Goal: Task Accomplishment & Management: Complete application form

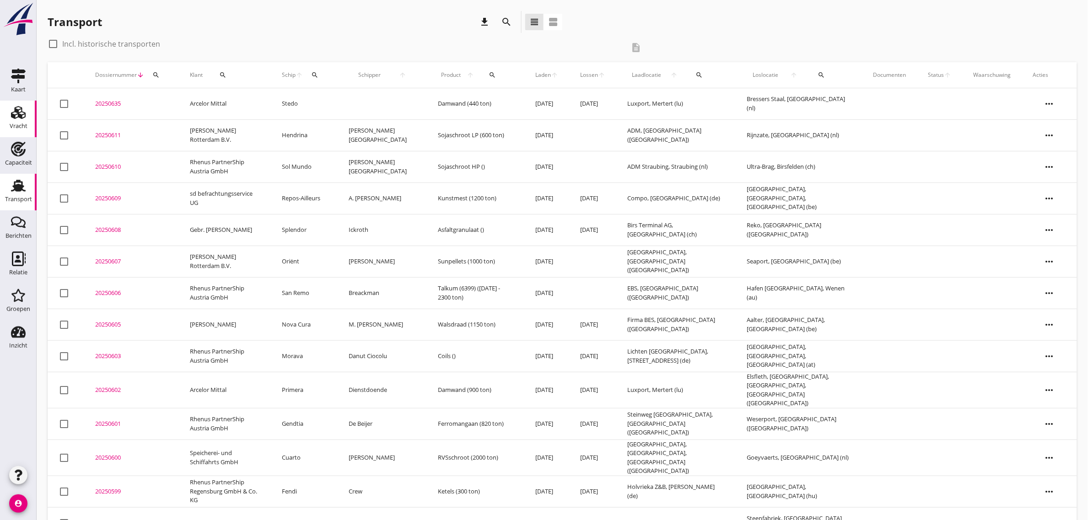
click at [24, 124] on div "Vracht" at bounding box center [19, 126] width 18 height 6
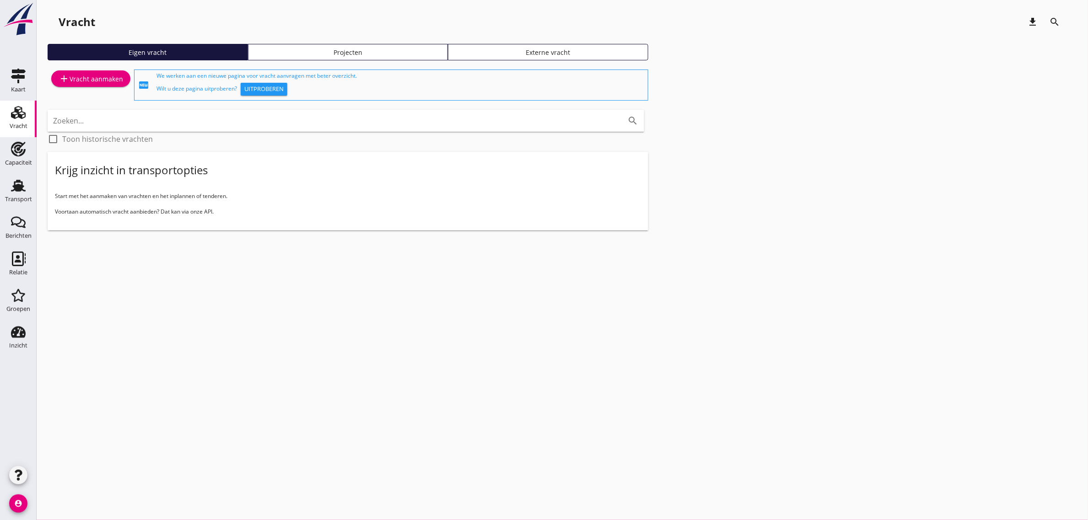
click at [94, 85] on link "add Vracht aanmaken" at bounding box center [90, 78] width 79 height 16
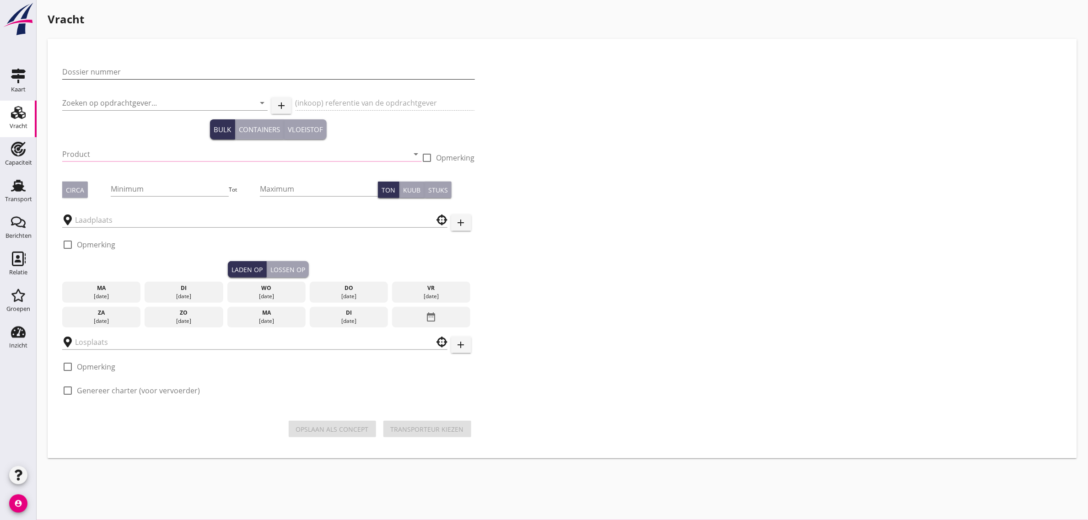
click at [146, 67] on input "Dossier nummer" at bounding box center [268, 72] width 413 height 15
type input "20250612"
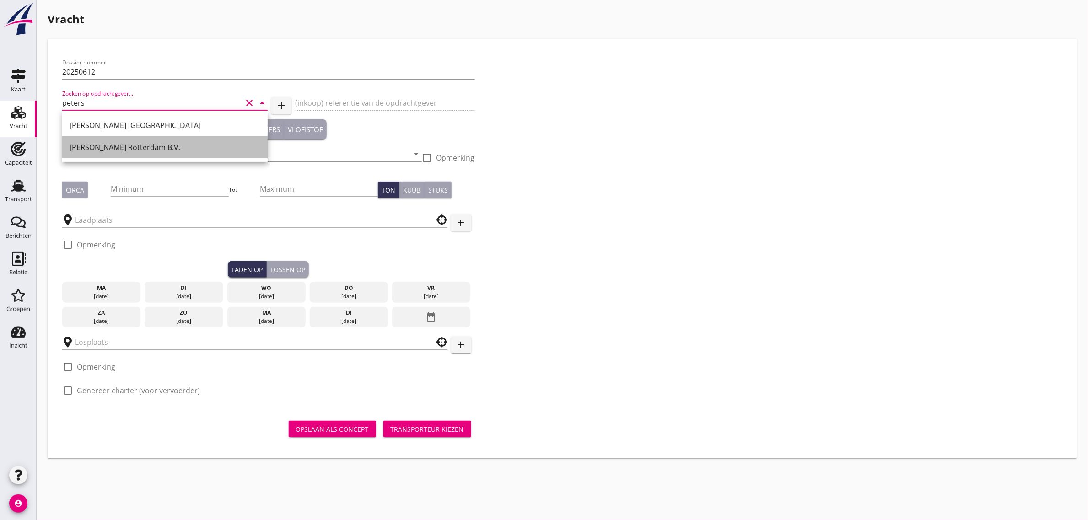
click at [129, 152] on div "[PERSON_NAME] Rotterdam B.V." at bounding box center [165, 147] width 191 height 11
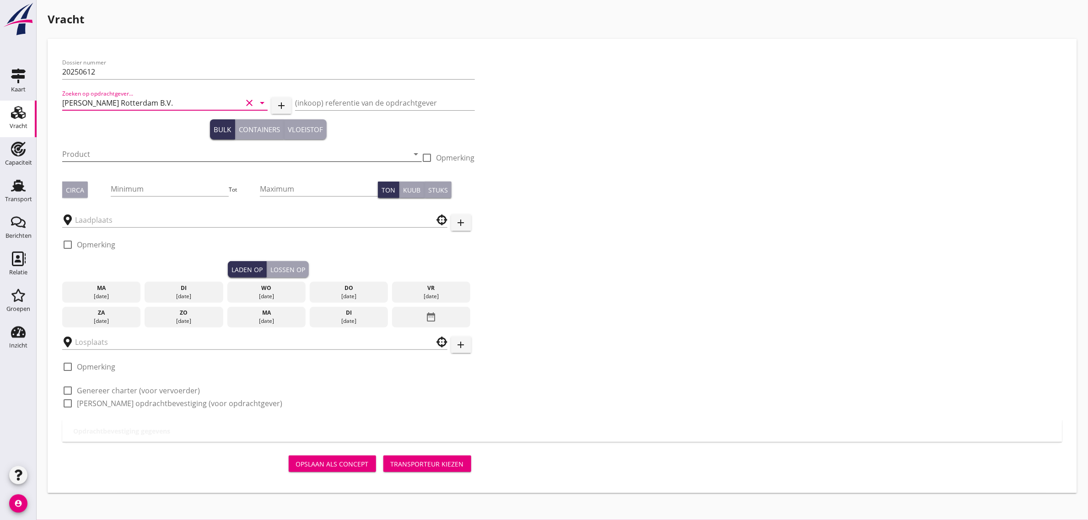
type input "[PERSON_NAME] Rotterdam B.V."
click at [83, 147] on input "Product" at bounding box center [235, 154] width 347 height 15
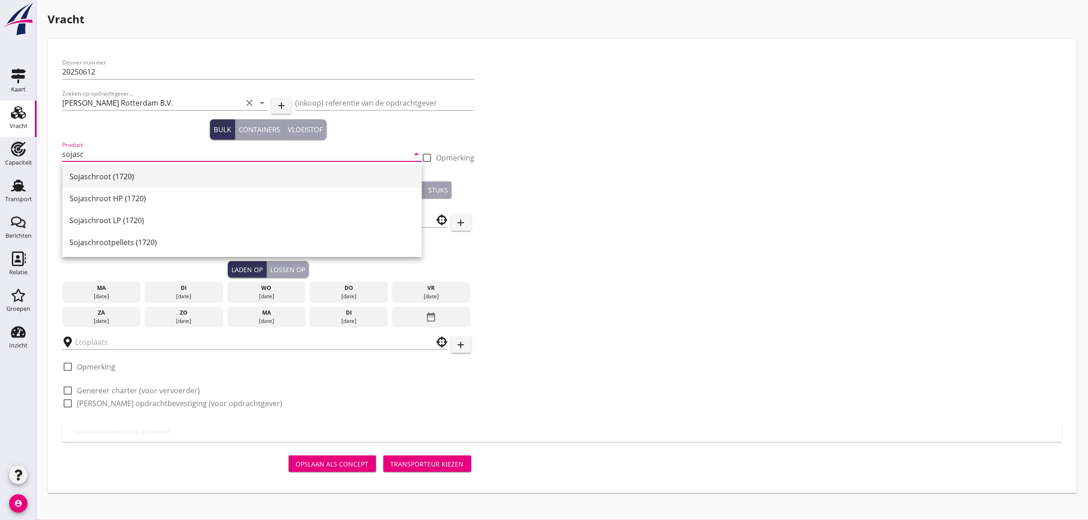
click at [124, 177] on div "Sojaschroot (1720)" at bounding box center [242, 176] width 345 height 11
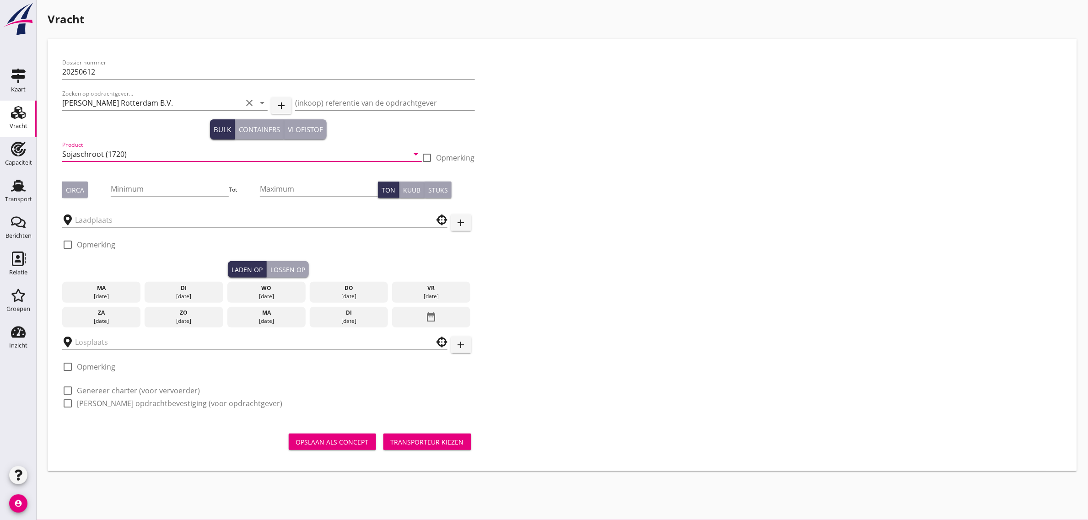
type input "Sojaschroot (1720)"
click at [81, 190] on div "Circa" at bounding box center [75, 190] width 18 height 10
click at [137, 188] on input "Minimum" at bounding box center [170, 189] width 118 height 15
type input "6"
type input "600"
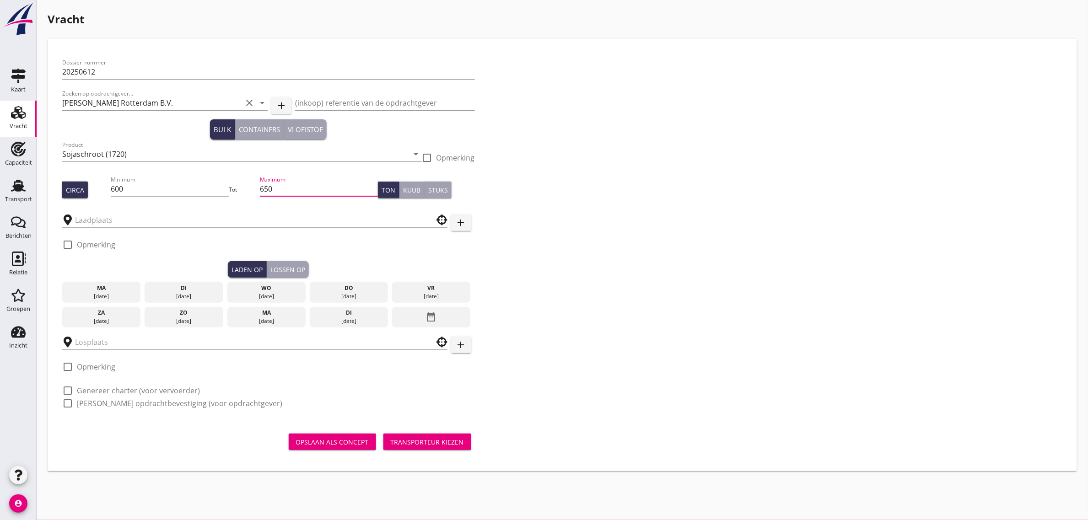
type input "650"
drag, startPoint x: 625, startPoint y: 121, endPoint x: 619, endPoint y: 122, distance: 6.0
click at [620, 122] on div "Dossier nummer 20250612 Zoeken op opdrachtgever... [PERSON_NAME] Rotterdam B.V.…" at bounding box center [563, 237] width 1008 height 366
click at [95, 217] on input "text" at bounding box center [248, 220] width 347 height 15
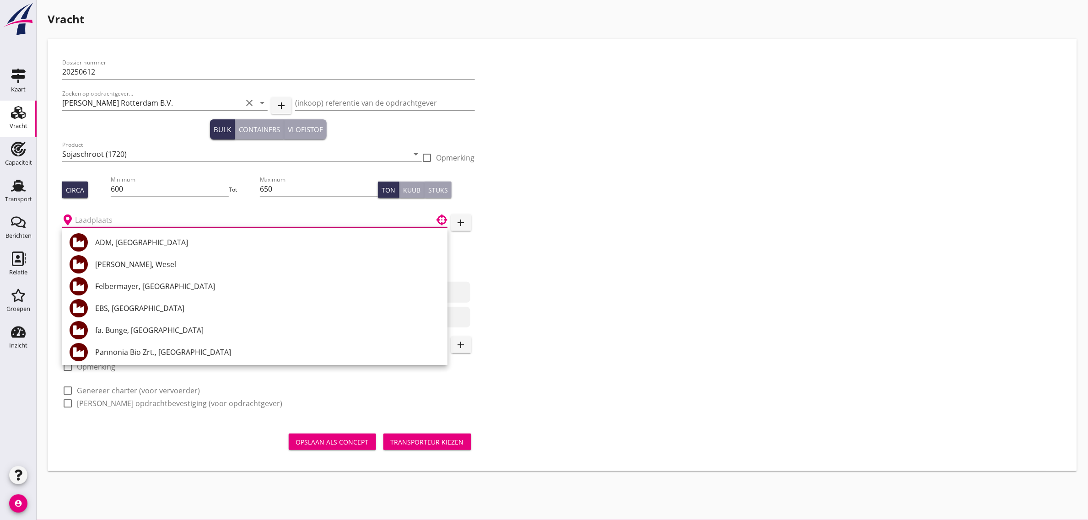
click at [119, 216] on input "text" at bounding box center [248, 220] width 347 height 15
click at [536, 246] on div "Dossier nummer 20250612 Zoeken op opdrachtgever... [PERSON_NAME] Rotterdam B.V.…" at bounding box center [563, 237] width 1008 height 366
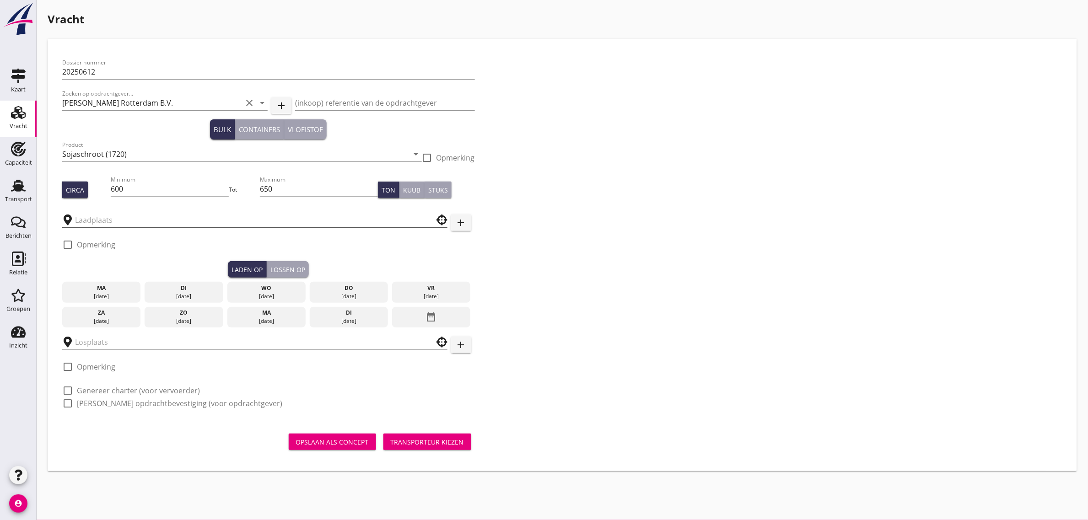
click at [361, 216] on input "text" at bounding box center [248, 220] width 347 height 15
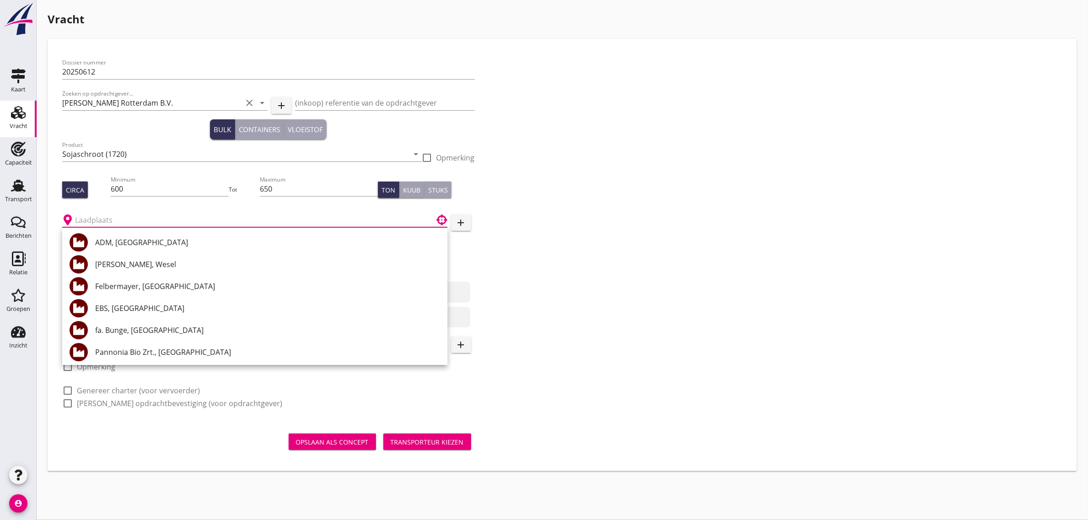
click at [512, 210] on div "Dossier nummer 20250612 Zoeken op opdrachtgever... [PERSON_NAME] Rotterdam B.V.…" at bounding box center [563, 237] width 1008 height 366
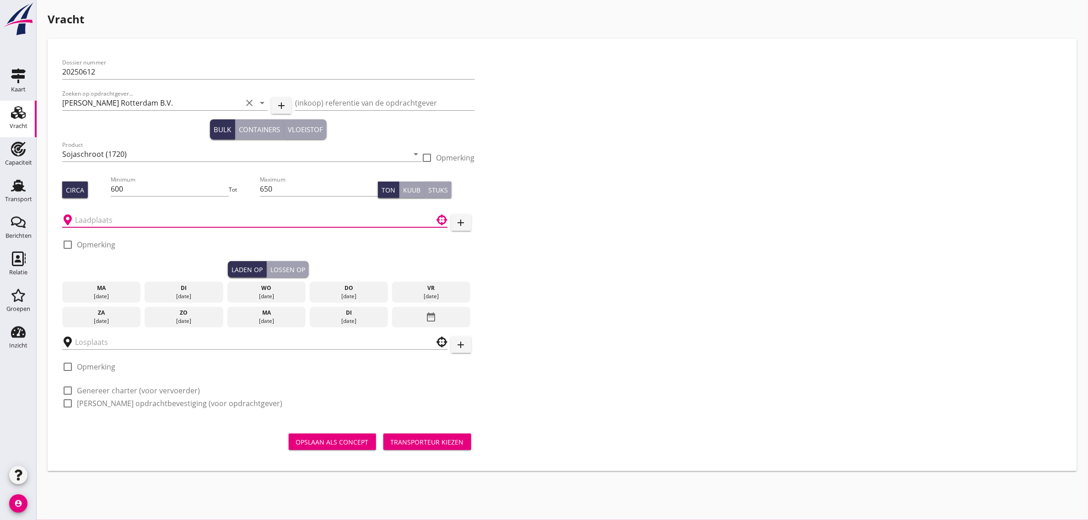
click at [296, 222] on input "text" at bounding box center [248, 220] width 347 height 15
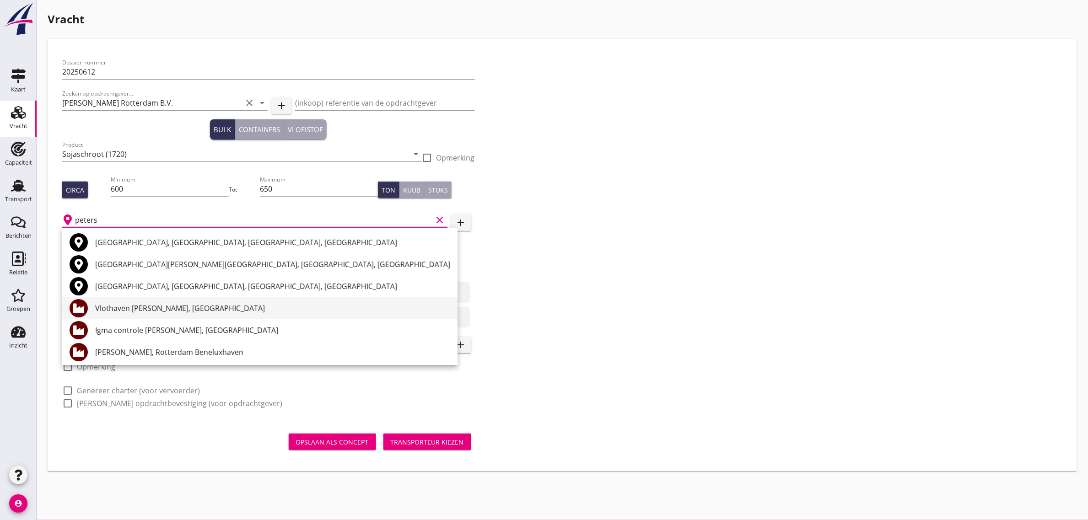
click at [189, 310] on div "Vlothaven [PERSON_NAME], [GEOGRAPHIC_DATA]" at bounding box center [272, 308] width 355 height 11
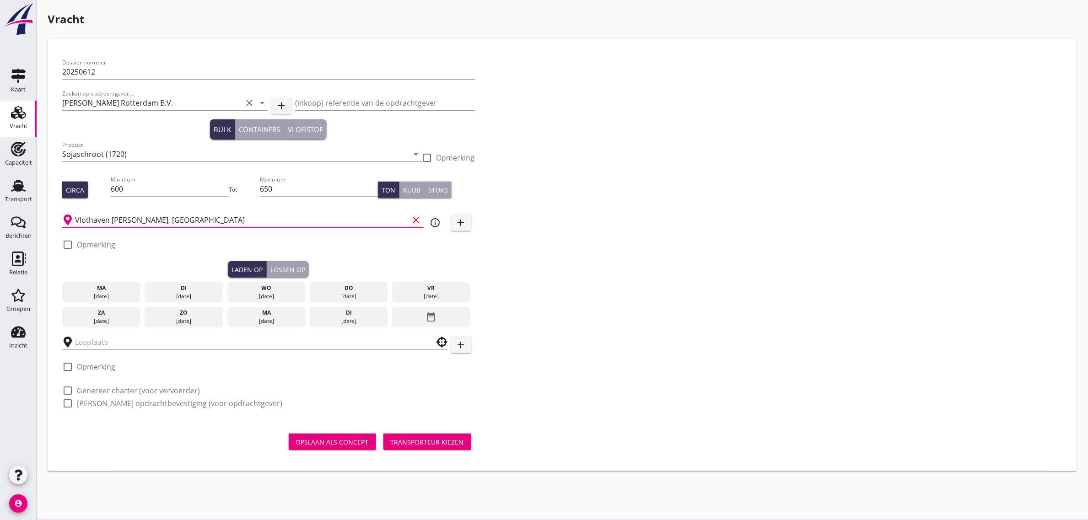
type input "Vlothaven [PERSON_NAME], [GEOGRAPHIC_DATA]"
click at [633, 266] on div "Dossier nummer 20250612 Zoeken op opdrachtgever... [PERSON_NAME] Rotterdam B.V.…" at bounding box center [563, 237] width 1008 height 366
click at [93, 243] on label "Opmerking" at bounding box center [96, 244] width 38 height 9
checkbox input "true"
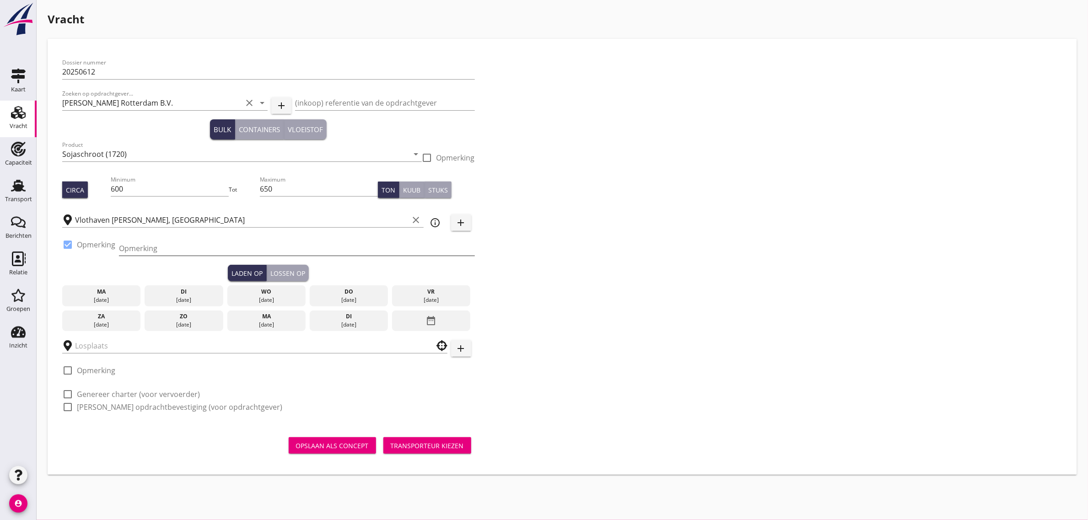
click at [174, 250] on input "Opmerking" at bounding box center [297, 248] width 356 height 15
type input "1"
click at [97, 241] on label "Opmerking" at bounding box center [96, 244] width 38 height 9
checkbox input "false"
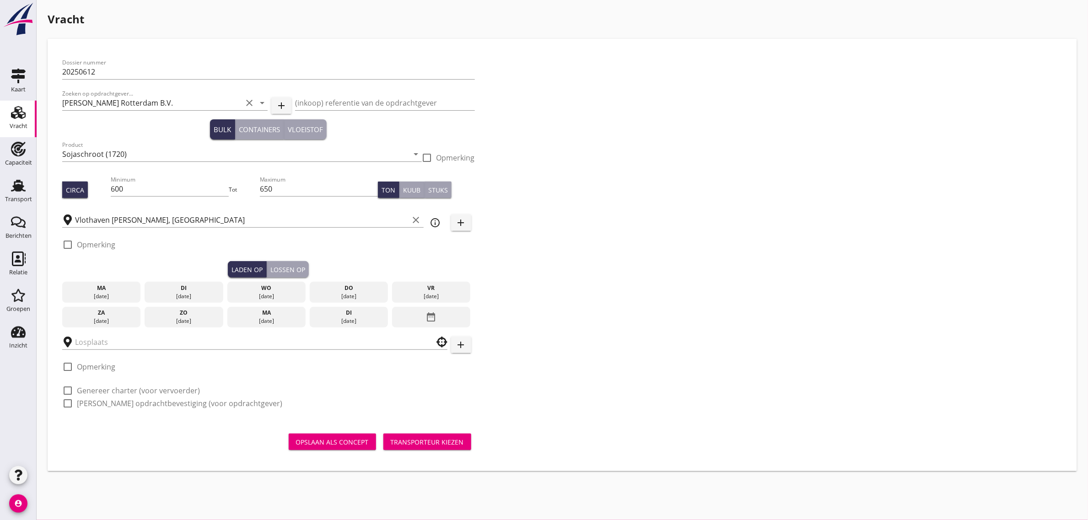
click at [187, 292] on div "[DATE]" at bounding box center [184, 296] width 74 height 8
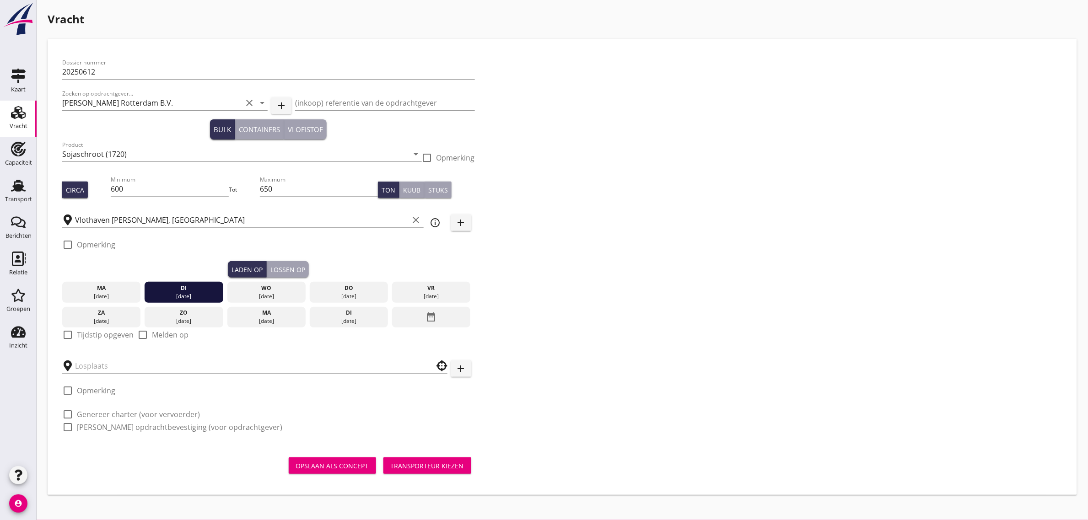
click at [90, 331] on label "Tijdstip opgeven" at bounding box center [105, 334] width 57 height 9
checkbox input "true"
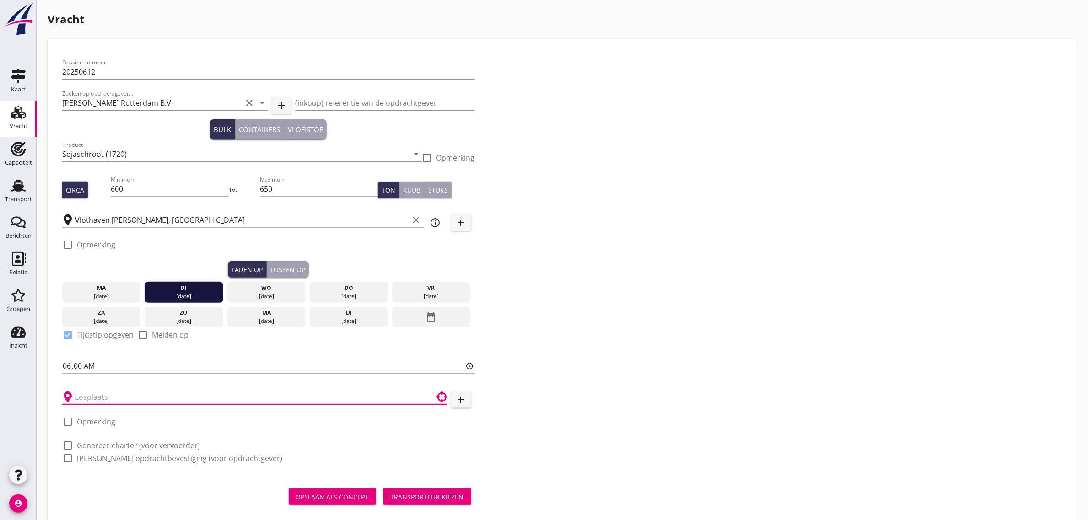
click at [86, 390] on input "text" at bounding box center [248, 397] width 347 height 15
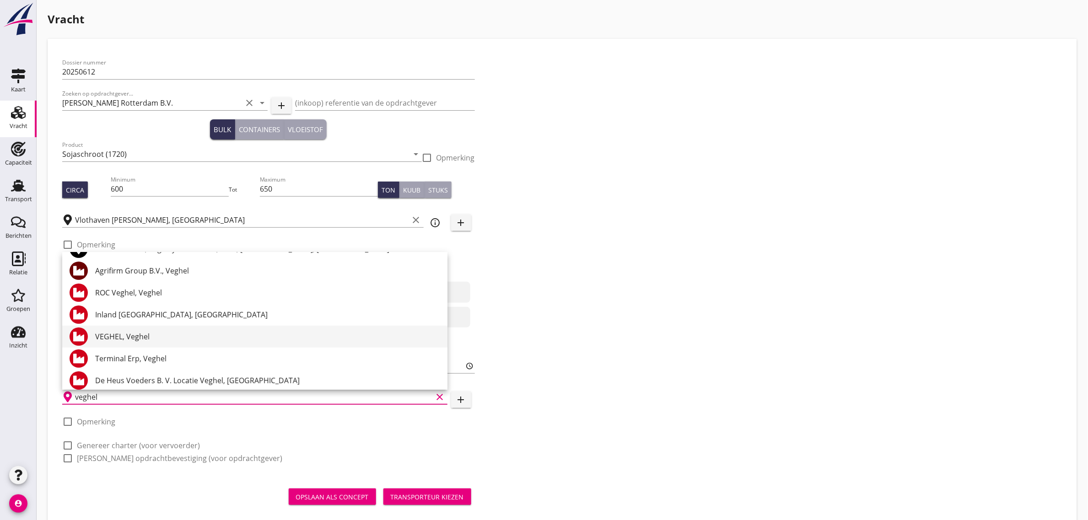
scroll to position [67, 0]
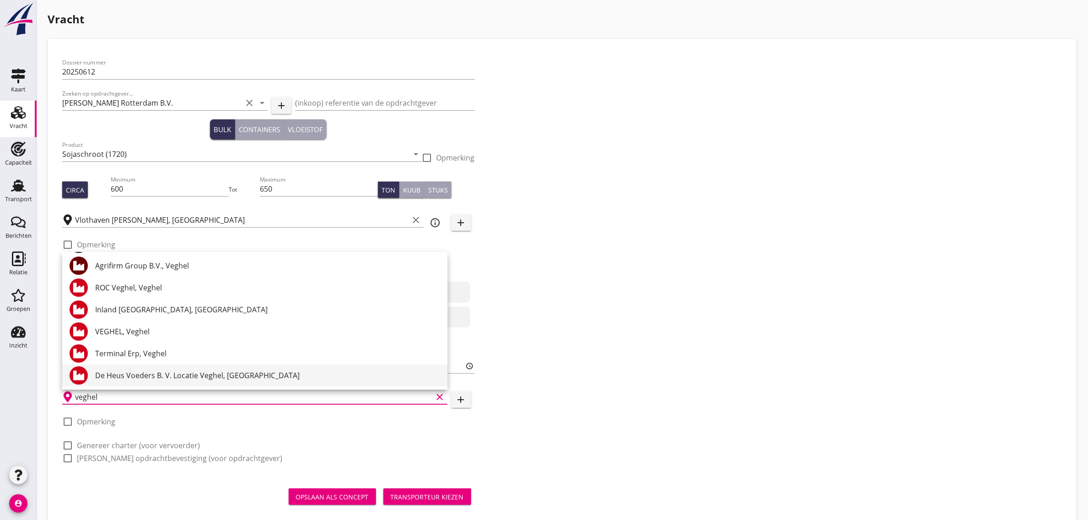
click at [183, 373] on div "De Heus Voeders B. V. Locatie Veghel, [GEOGRAPHIC_DATA]" at bounding box center [267, 375] width 345 height 11
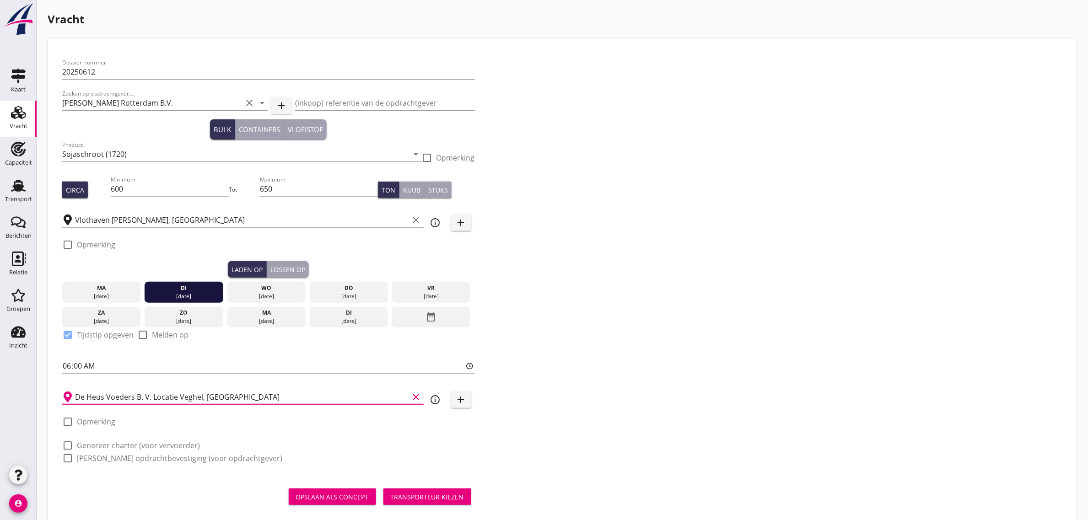
type input "De Heus Voeders B. V. Locatie Veghel, [GEOGRAPHIC_DATA]"
drag, startPoint x: 134, startPoint y: 442, endPoint x: 138, endPoint y: 458, distance: 16.0
click at [134, 444] on label "Genereer charter (voor vervoerder)" at bounding box center [138, 445] width 123 height 9
checkbox input "true"
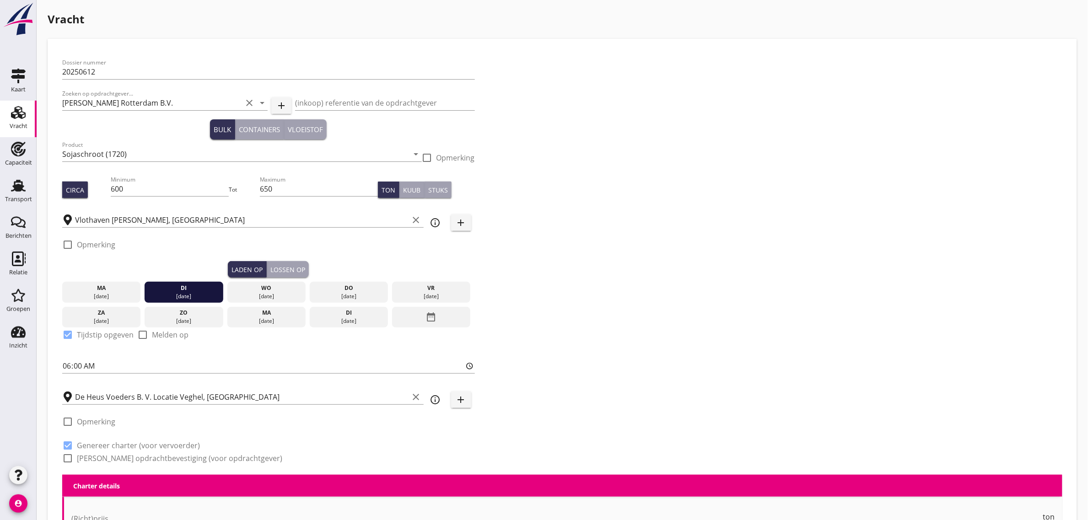
click at [138, 458] on label "[PERSON_NAME] opdrachtbevestiging (voor opdrachtgever)" at bounding box center [179, 458] width 205 height 9
checkbox input "true"
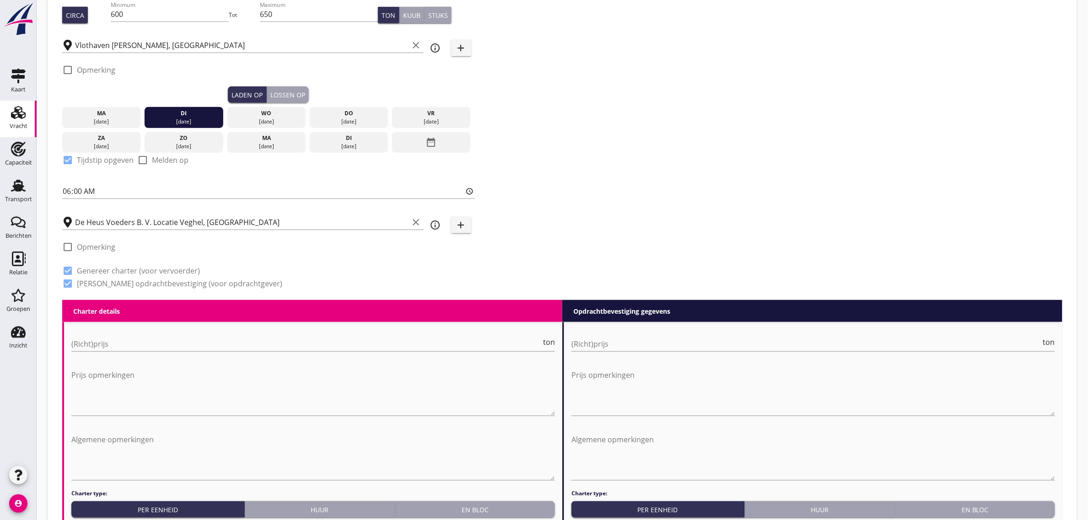
scroll to position [410, 0]
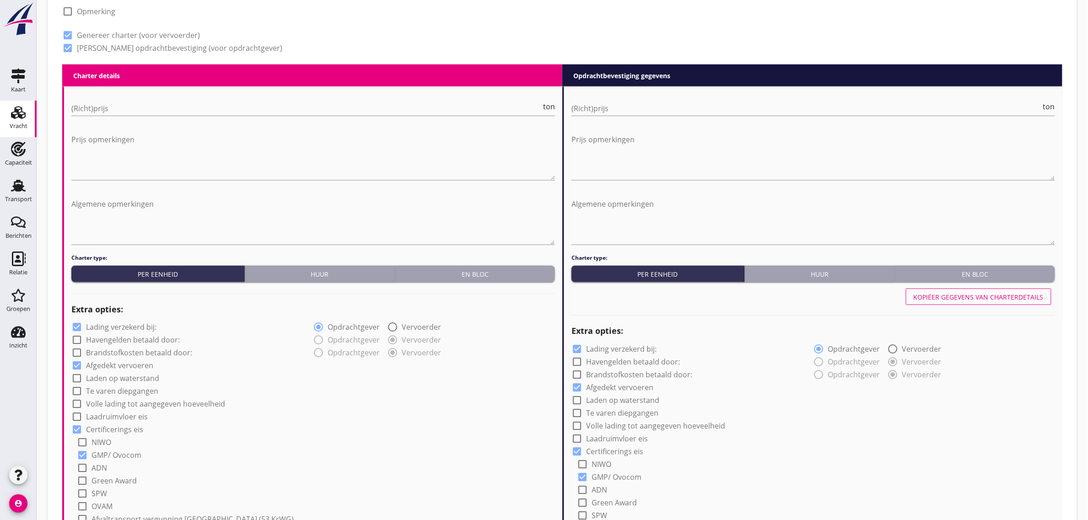
click at [493, 269] on div "En bloc" at bounding box center [475, 274] width 152 height 10
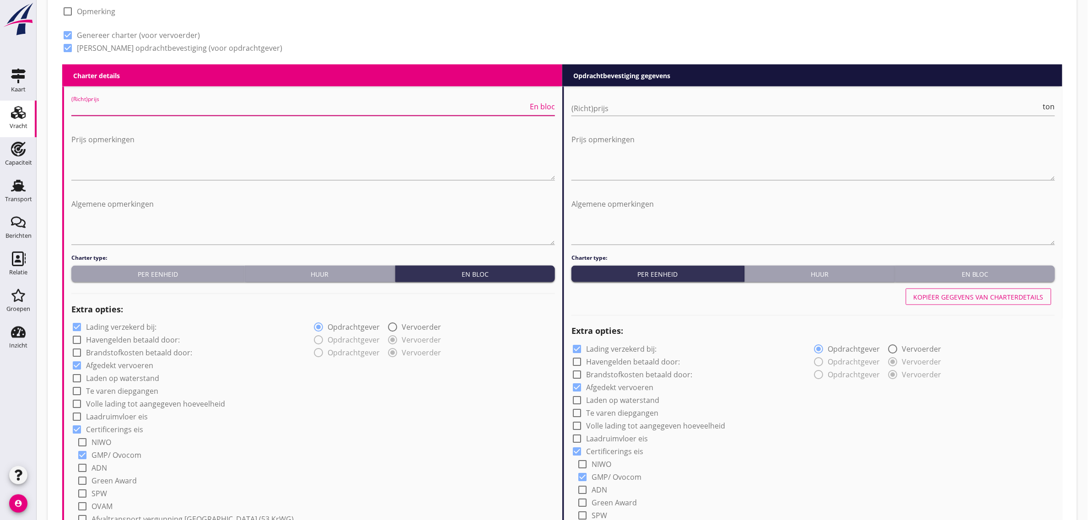
click at [99, 115] on input "(Richt)prijs" at bounding box center [299, 108] width 457 height 15
type input "4750"
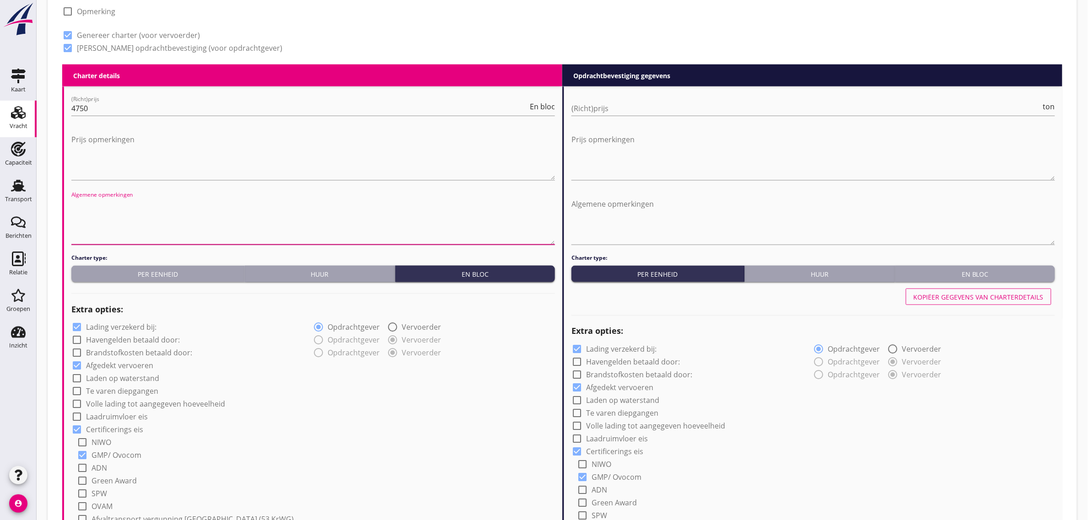
click at [103, 197] on textarea "Algemene opmerkingen" at bounding box center [313, 221] width 484 height 48
type textarea "ca. 100 ton laden ex. bak -> [GEOGRAPHIC_DATA], daarna afladen Bunge Mercuriush…"
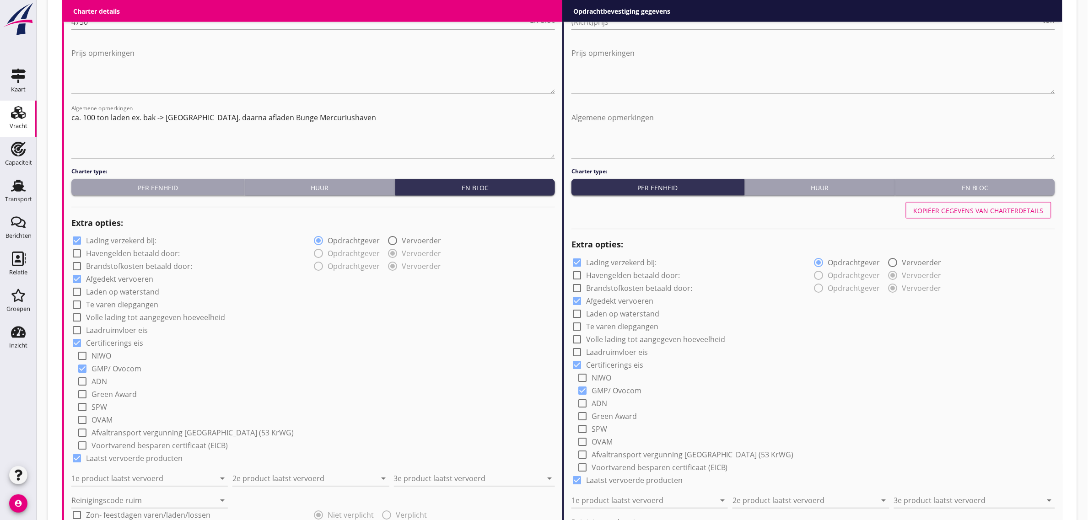
scroll to position [525, 0]
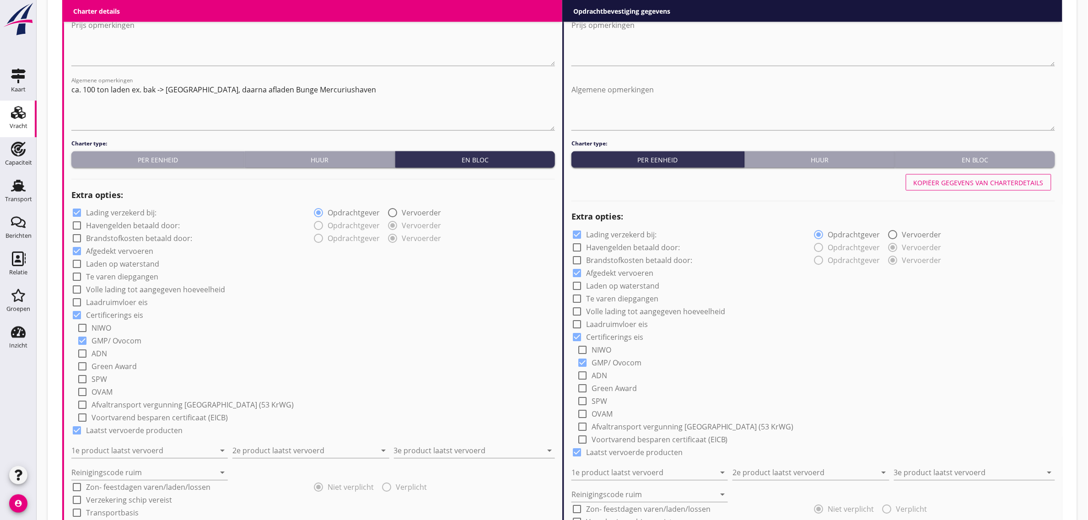
click at [115, 301] on label "Laadruimvloer eis" at bounding box center [117, 302] width 62 height 9
checkbox input "true"
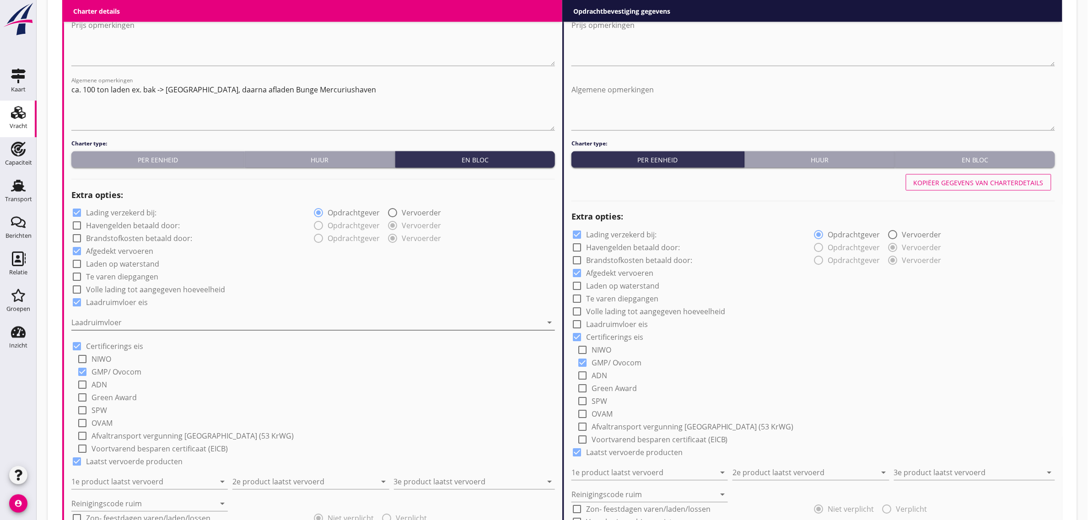
click at [109, 325] on div at bounding box center [306, 323] width 471 height 15
click at [108, 330] on div "Staal" at bounding box center [313, 330] width 469 height 11
click at [313, 291] on div "check_box_outline_blank Volle lading tot aangegeven hoeveelheid" at bounding box center [313, 289] width 484 height 13
click at [181, 286] on label "Volle lading tot aangegeven hoeveelheid" at bounding box center [155, 290] width 139 height 9
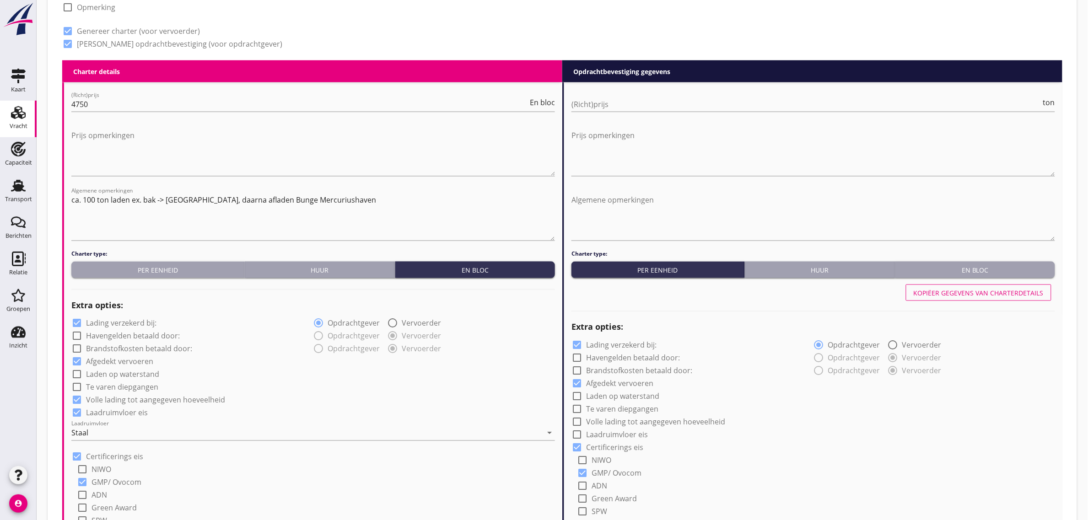
scroll to position [410, 0]
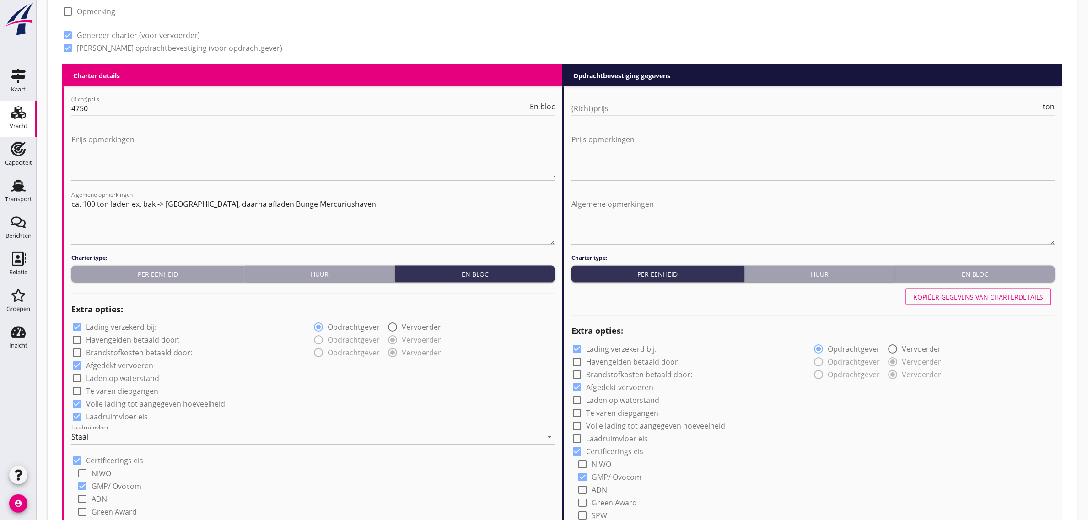
click at [205, 403] on label "Volle lading tot aangegeven hoeveelheid" at bounding box center [155, 404] width 139 height 9
checkbox input "false"
click at [348, 201] on textarea "ca. 100 ton laden ex. bak -> [GEOGRAPHIC_DATA], daarna afladen Bunge Mercuriush…" at bounding box center [313, 221] width 484 height 48
type textarea "ca. 100 ton laden ex. bak -> [GEOGRAPHIC_DATA], daarna afladen Bunge Mercuriush…"
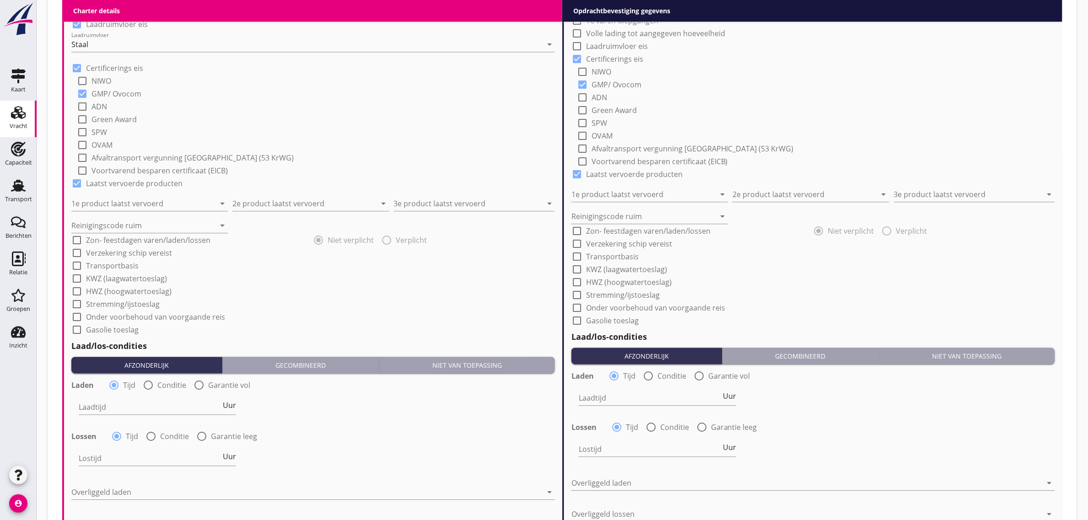
scroll to position [811, 0]
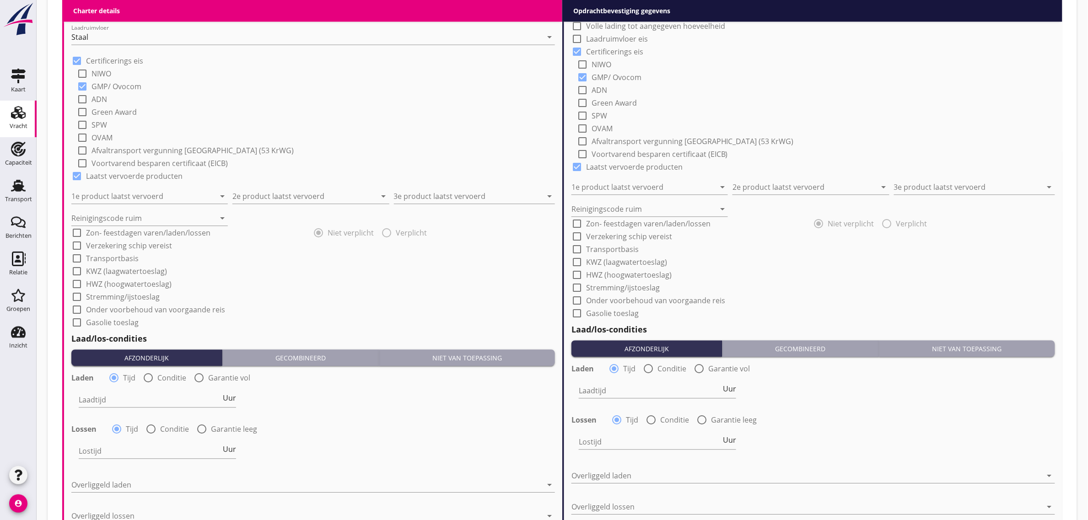
click at [156, 186] on div "1e product laatst vervoerd arrow_drop_down" at bounding box center [149, 193] width 156 height 20
click at [156, 194] on input "1e product laatst vervoerd" at bounding box center [143, 196] width 144 height 15
click at [121, 213] on div "Milurex (1792)" at bounding box center [150, 218] width 142 height 11
type input "Milurex (1792)"
click at [278, 190] on input "2e product laatst vervoerd" at bounding box center [304, 196] width 144 height 15
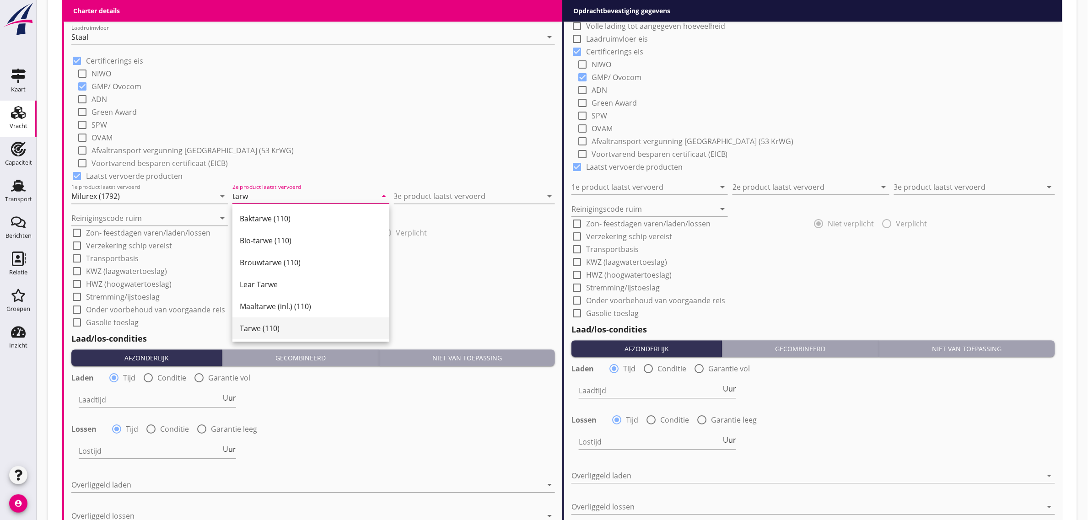
click at [275, 332] on div "Tarwe (110)" at bounding box center [311, 328] width 142 height 11
type input "Tarwe (110)"
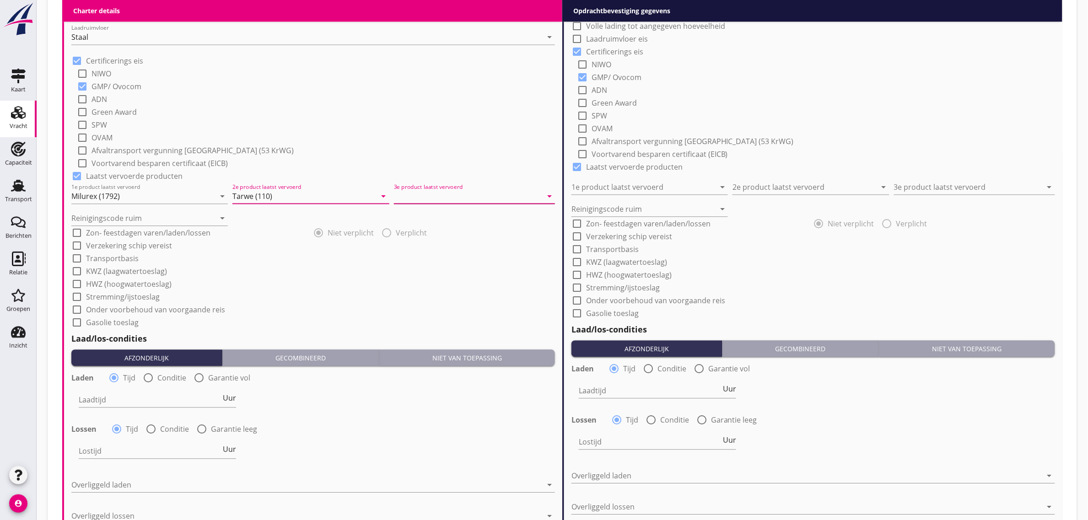
click at [420, 189] on input "3e product laatst vervoerd" at bounding box center [468, 196] width 148 height 15
click at [428, 326] on div "Tarwe (110)" at bounding box center [474, 328] width 147 height 11
type input "Tarwe (110)"
click at [124, 216] on input "Reinigingscode ruim" at bounding box center [143, 218] width 144 height 15
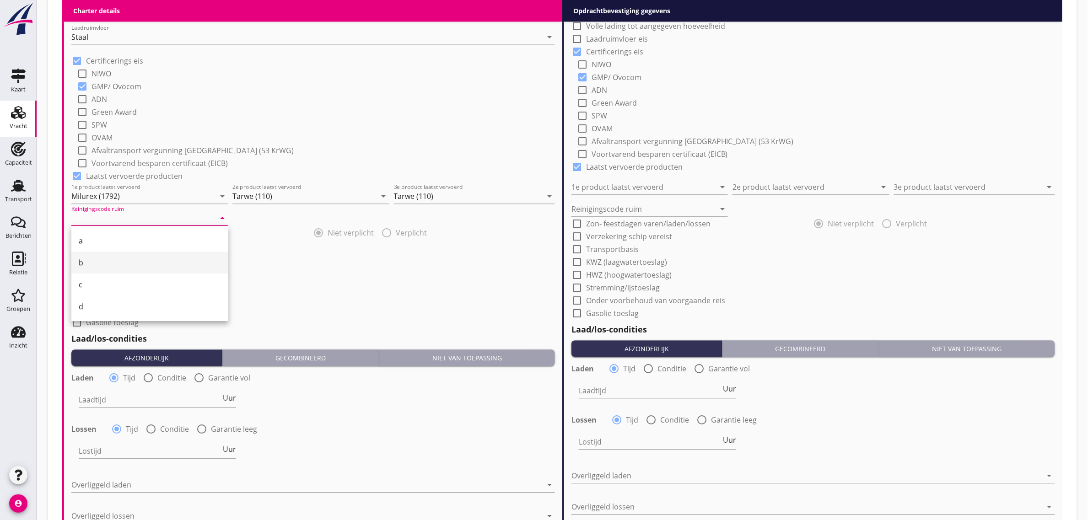
click at [104, 263] on div "b" at bounding box center [150, 262] width 142 height 11
type input "b"
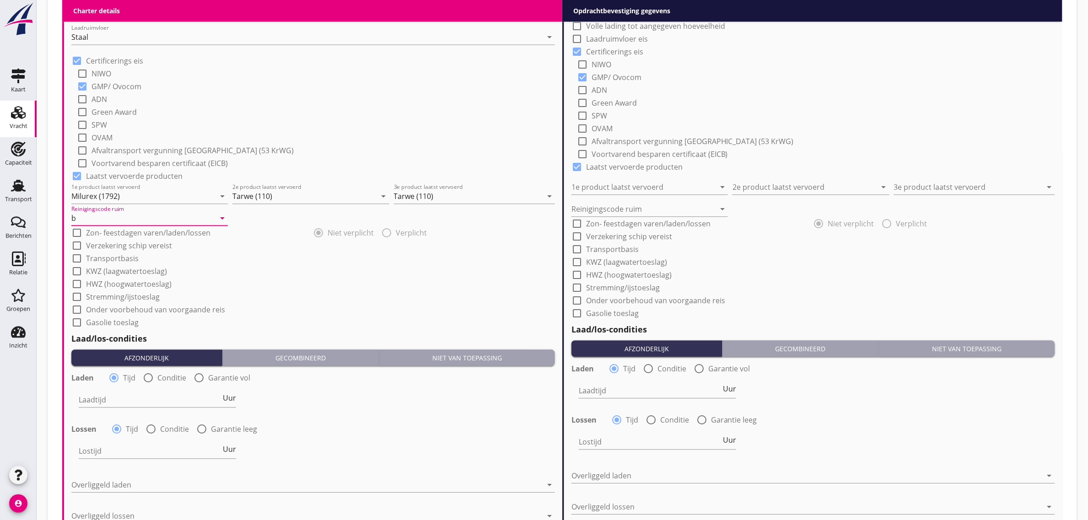
click at [334, 278] on div "check_box_outline_blank HWZ (hoogwatertoeslag)" at bounding box center [313, 283] width 484 height 13
click at [124, 258] on label "Transportbasis" at bounding box center [112, 258] width 53 height 9
checkbox input "true"
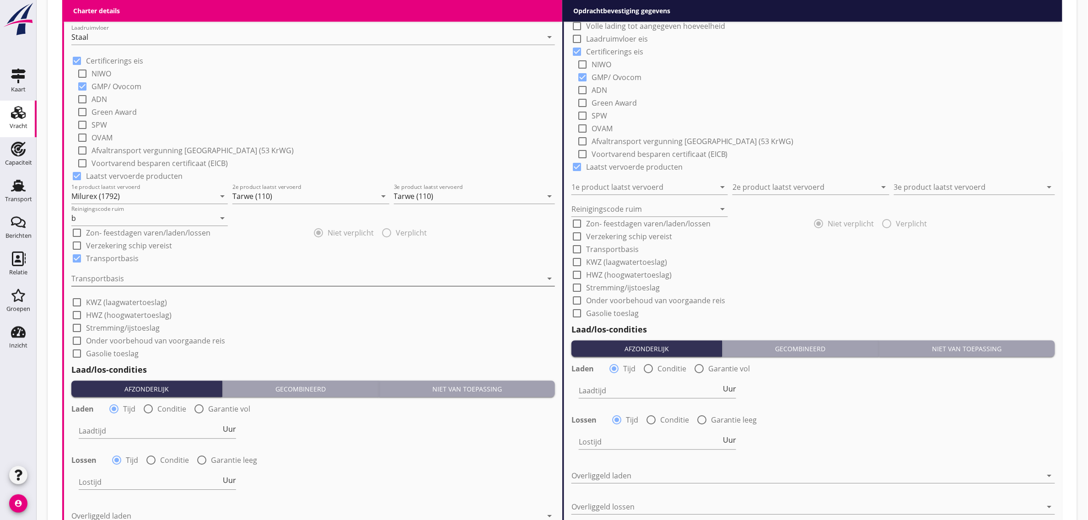
click at [124, 281] on div at bounding box center [306, 278] width 471 height 15
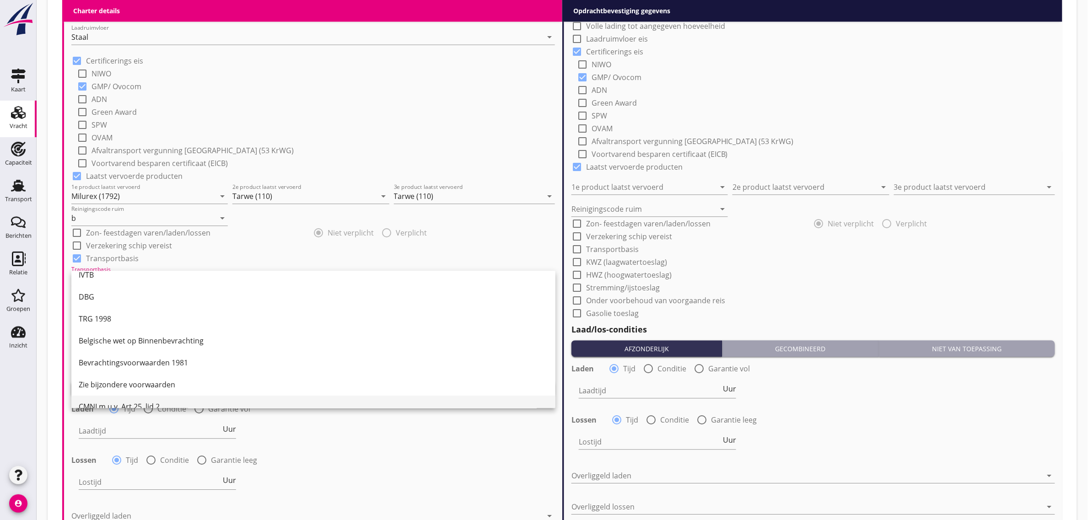
scroll to position [24, 0]
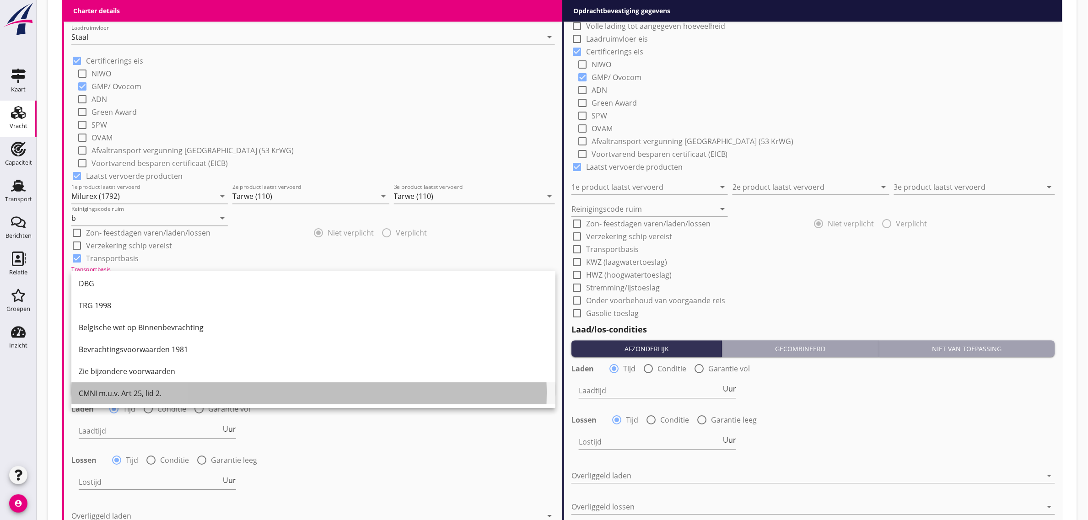
click at [145, 389] on div "CMNI m.u.v. Art 25, lid 2." at bounding box center [313, 393] width 469 height 11
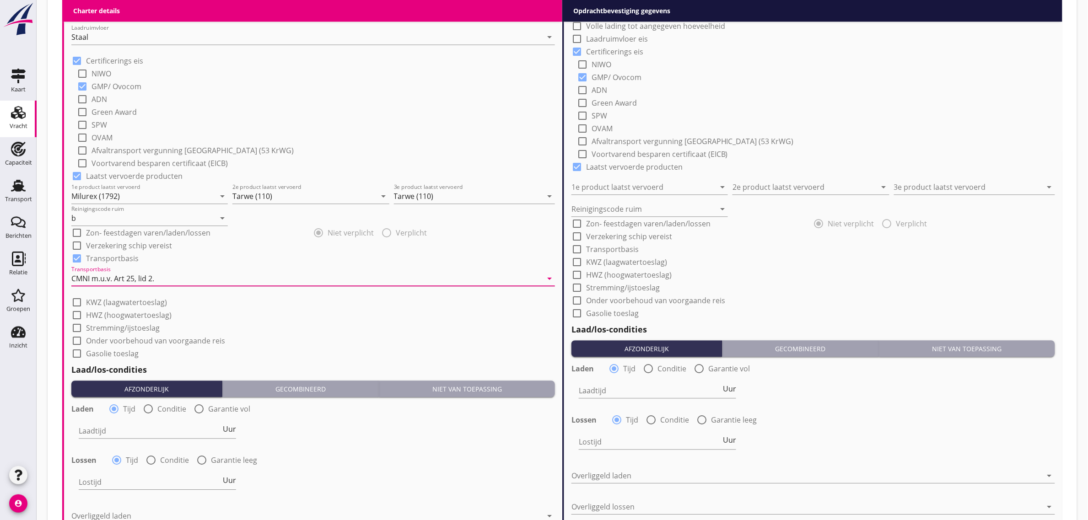
click at [272, 329] on div "check_box_outline_blank Stremming/ijstoeslag" at bounding box center [313, 327] width 484 height 13
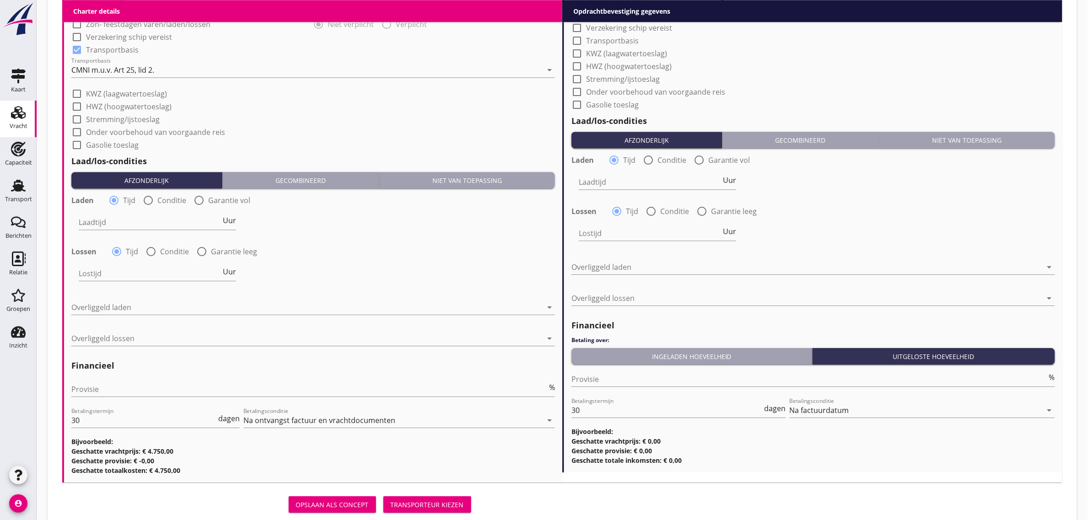
scroll to position [1040, 0]
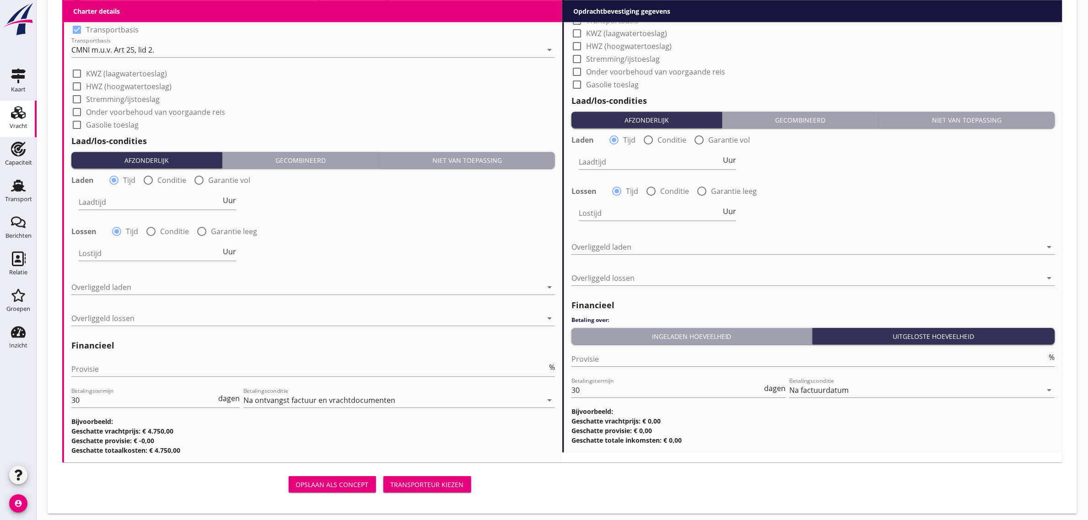
click at [150, 181] on div at bounding box center [148, 180] width 16 height 16
radio input "false"
radio input "true"
drag, startPoint x: 145, startPoint y: 193, endPoint x: 143, endPoint y: 198, distance: 5.8
click at [145, 194] on div "Laadtijd condities arrow_drop_down" at bounding box center [197, 203] width 237 height 29
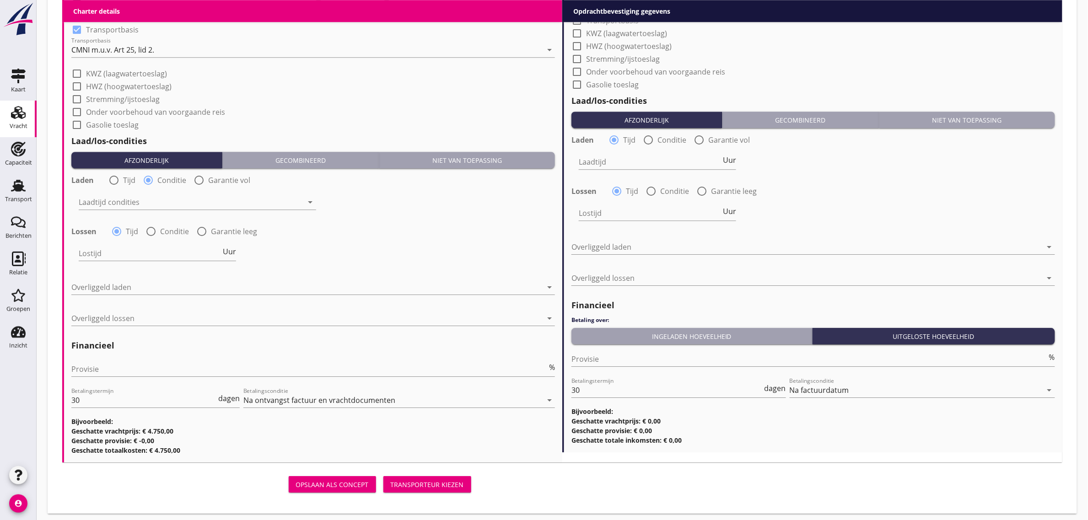
drag, startPoint x: 142, startPoint y: 206, endPoint x: 143, endPoint y: 216, distance: 9.2
click at [142, 207] on div at bounding box center [191, 202] width 225 height 15
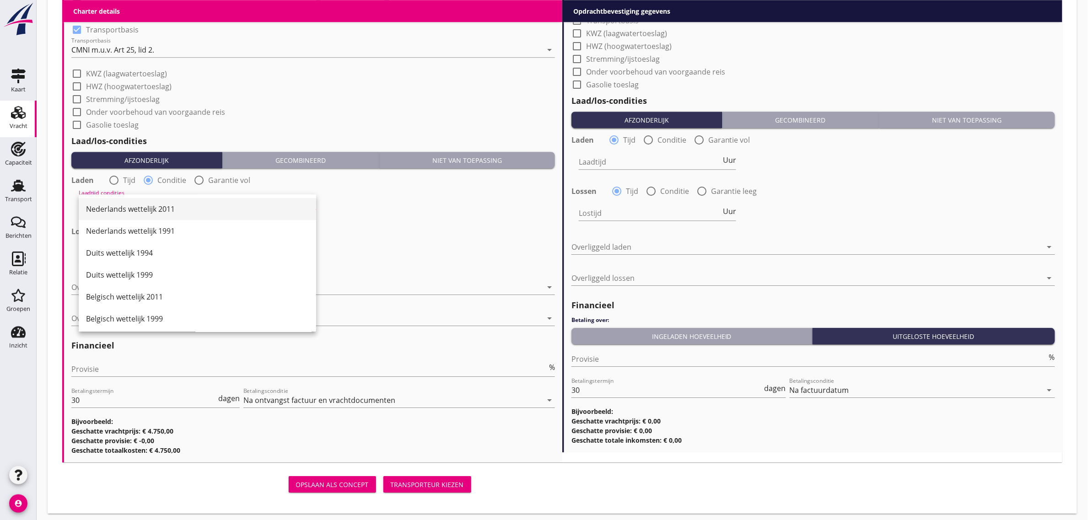
click at [159, 210] on div "Nederlands wettelijk 2011" at bounding box center [197, 209] width 223 height 11
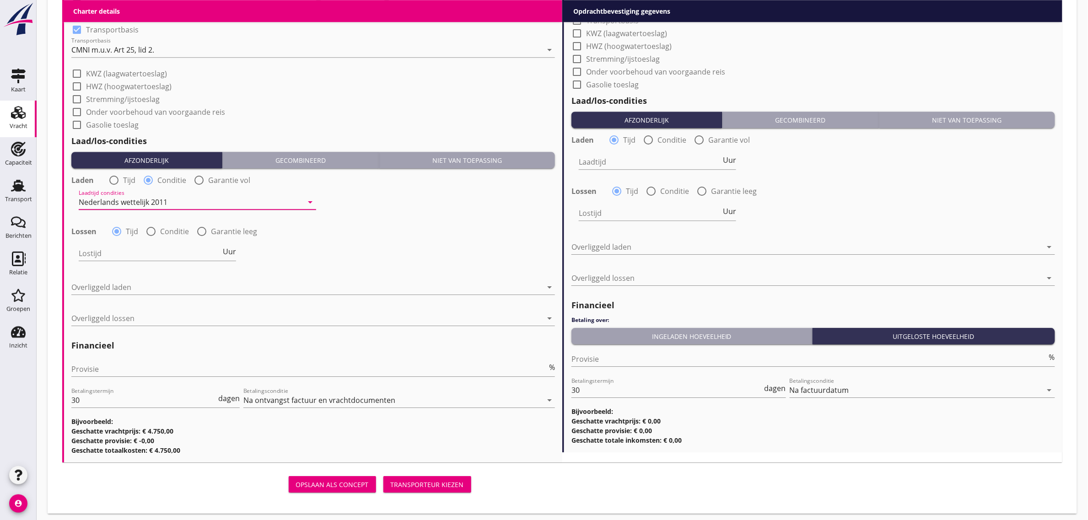
click at [159, 226] on div "radio_button_unchecked Conditie" at bounding box center [166, 231] width 43 height 11
click at [165, 232] on label "Conditie" at bounding box center [174, 231] width 29 height 9
radio input "false"
radio input "true"
click at [161, 253] on div at bounding box center [191, 253] width 225 height 15
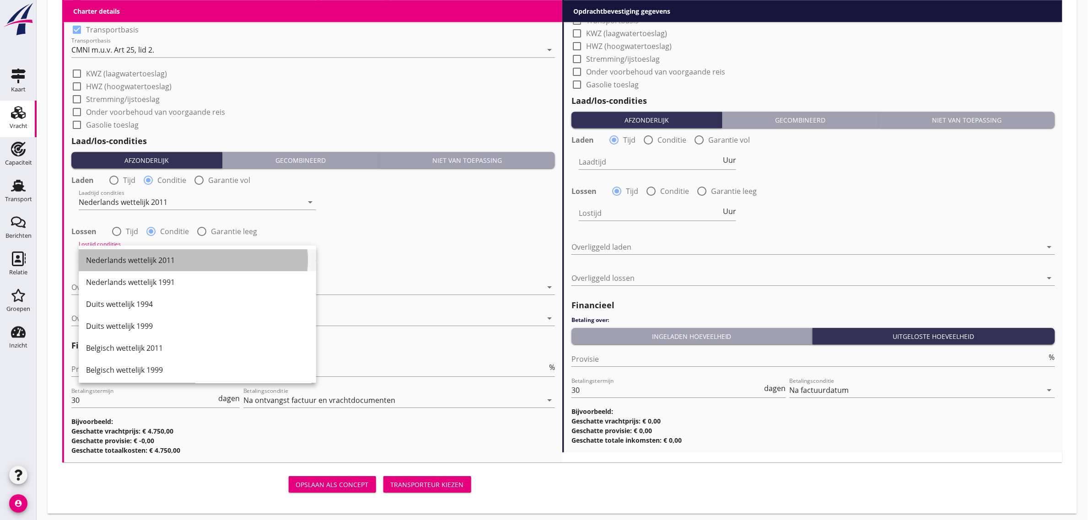
click at [161, 259] on div "Nederlands wettelijk 2011" at bounding box center [197, 260] width 223 height 11
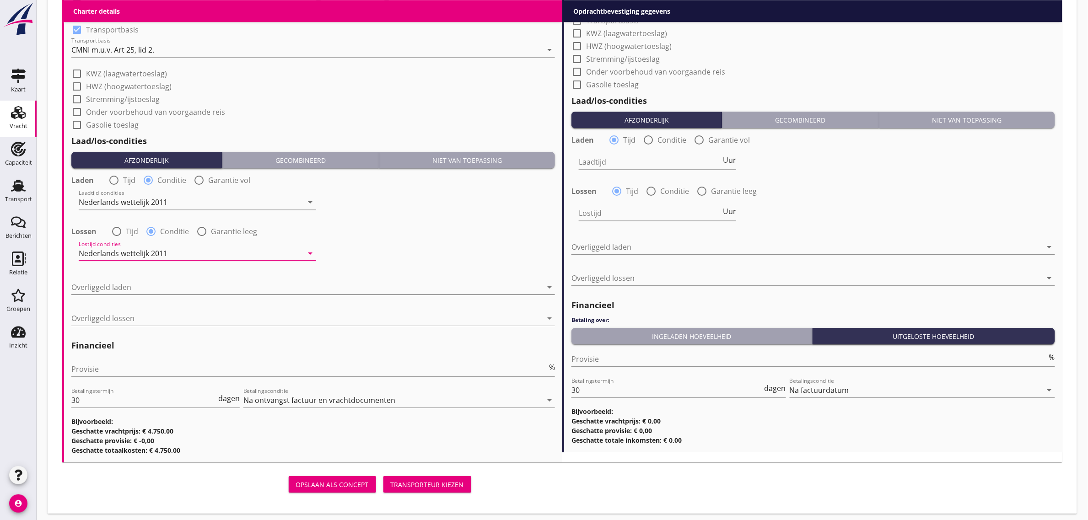
click at [164, 280] on div at bounding box center [306, 287] width 471 height 15
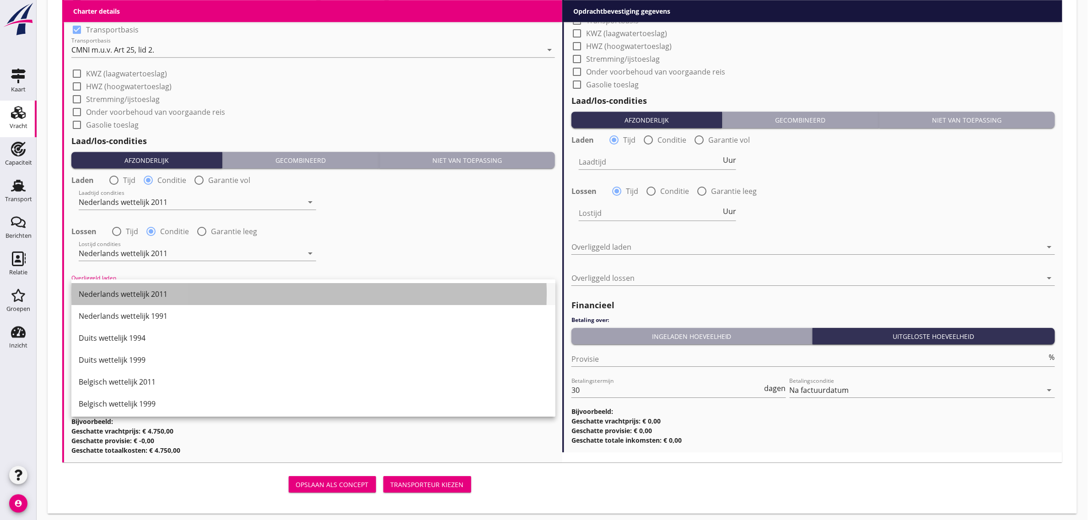
click at [164, 299] on div "Nederlands wettelijk 2011" at bounding box center [313, 294] width 469 height 11
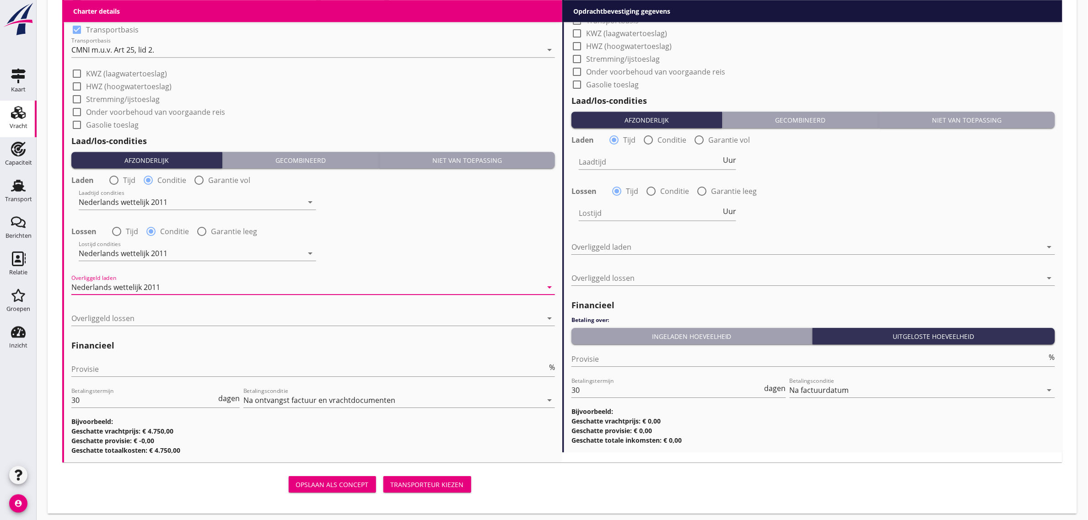
click at [170, 330] on div at bounding box center [313, 331] width 484 height 5
click at [170, 318] on div at bounding box center [306, 318] width 471 height 15
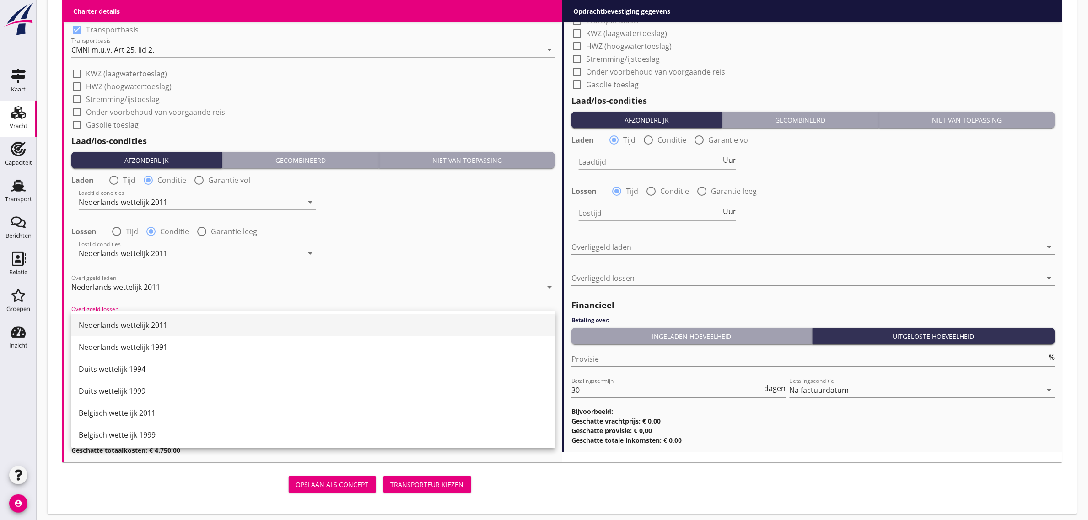
click at [170, 329] on div "Nederlands wettelijk 2011" at bounding box center [313, 325] width 469 height 11
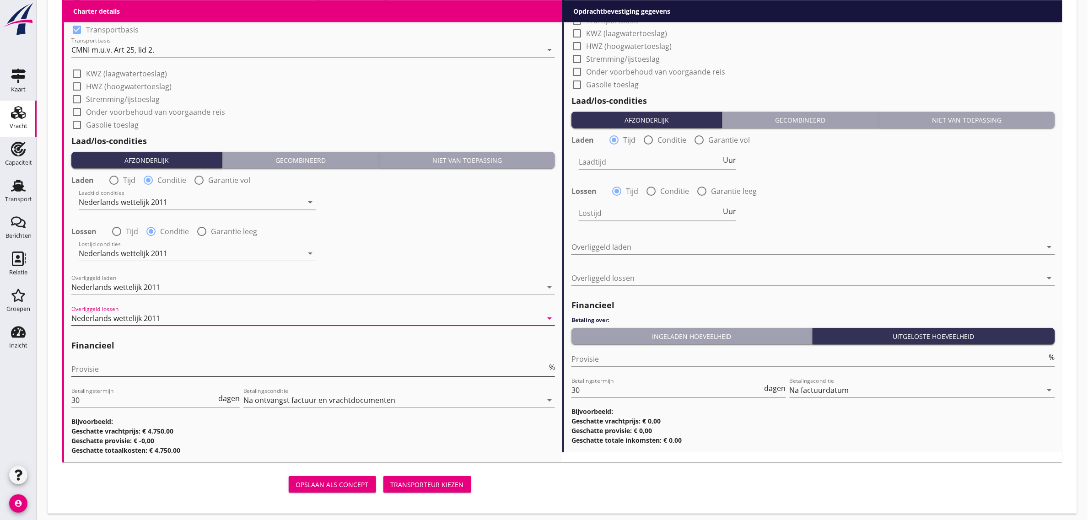
click at [140, 370] on input "Provisie" at bounding box center [309, 369] width 476 height 15
type input "5"
click at [427, 210] on div "Laadtijd condities Nederlands wettelijk 2011 arrow_drop_down" at bounding box center [312, 203] width 485 height 33
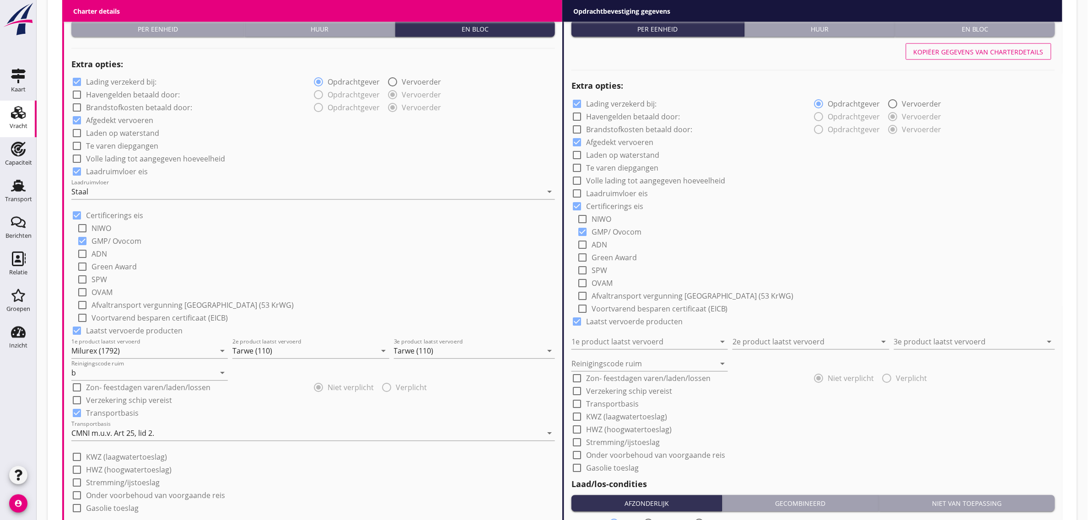
scroll to position [639, 0]
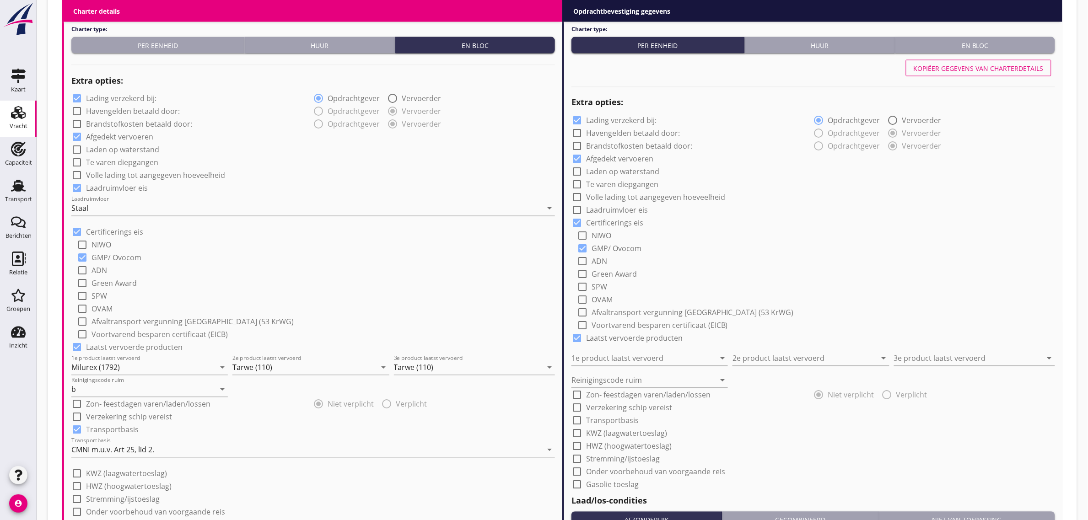
click at [973, 58] on div "Kopiëer gegevens van charterdetails" at bounding box center [813, 68] width 484 height 22
click at [975, 66] on div "Kopiëer gegevens van charterdetails" at bounding box center [979, 69] width 130 height 10
checkbox input "true"
type input "Milurex (1792)"
type input "Tarwe (110)"
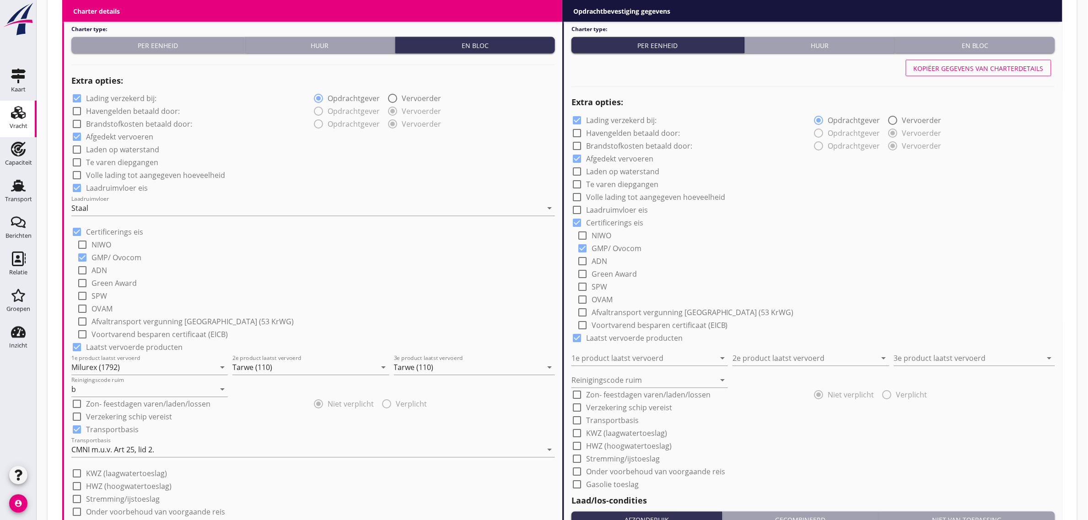
type input "Tarwe (110)"
type input "b"
checkbox input "true"
radio input "false"
radio input "true"
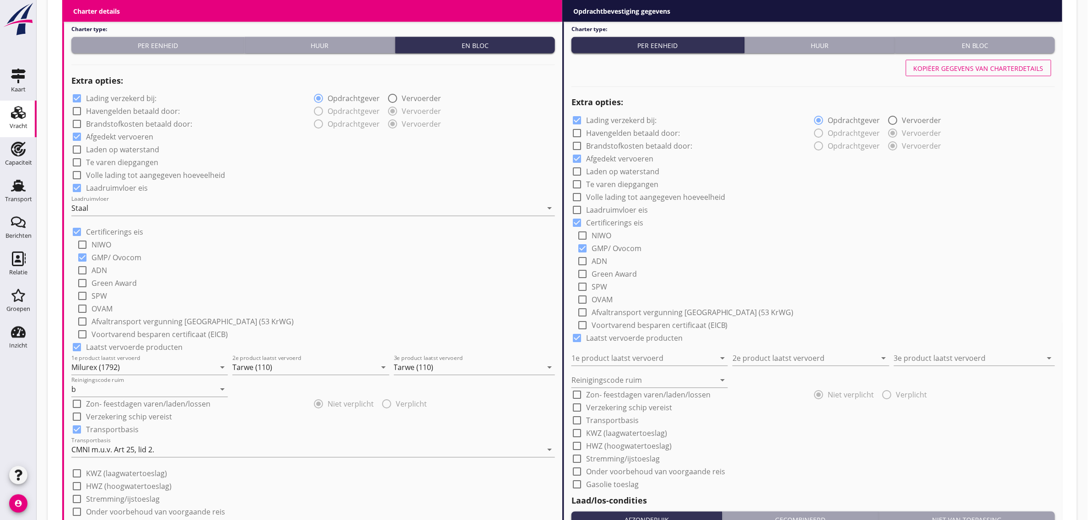
radio input "false"
radio input "true"
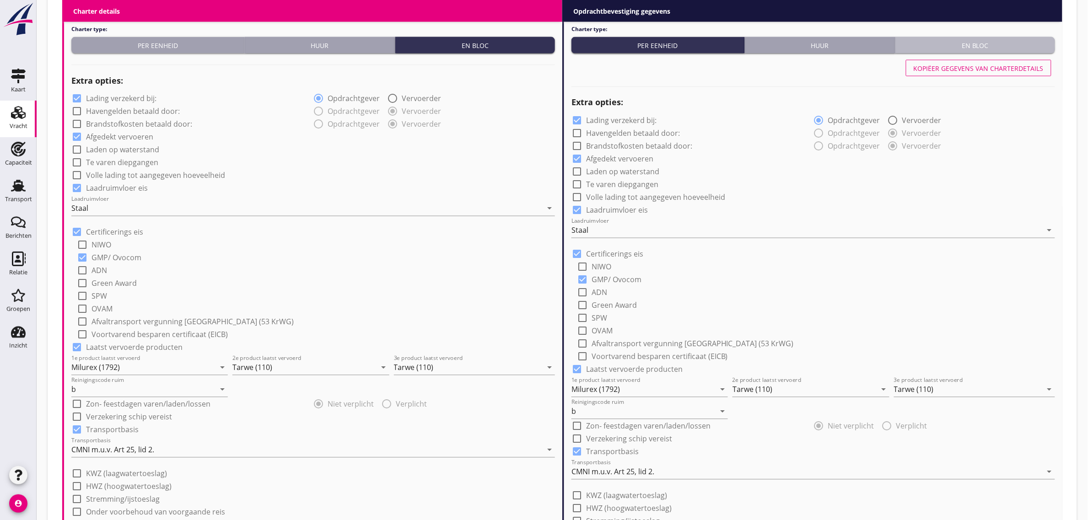
click at [974, 47] on div "En bloc" at bounding box center [975, 46] width 152 height 10
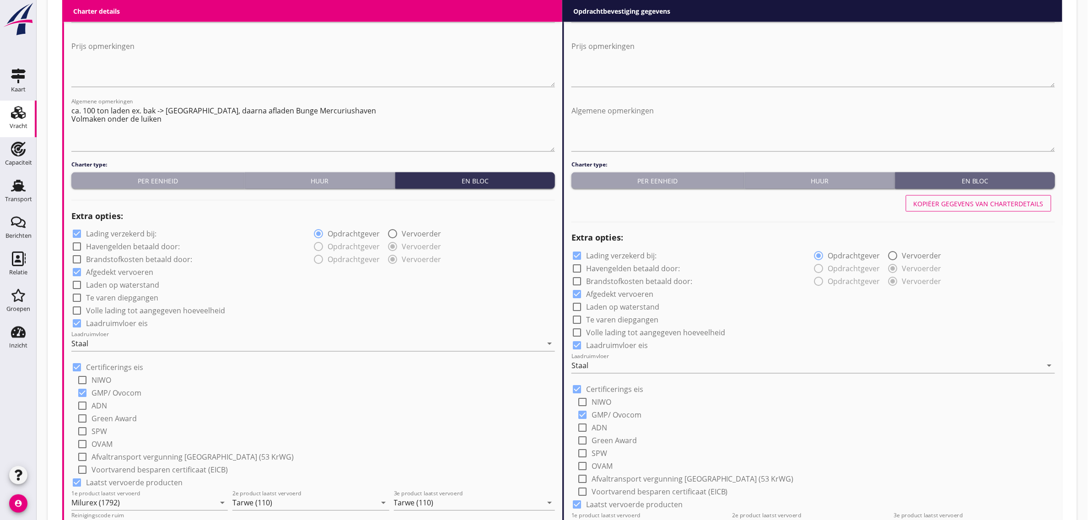
scroll to position [296, 0]
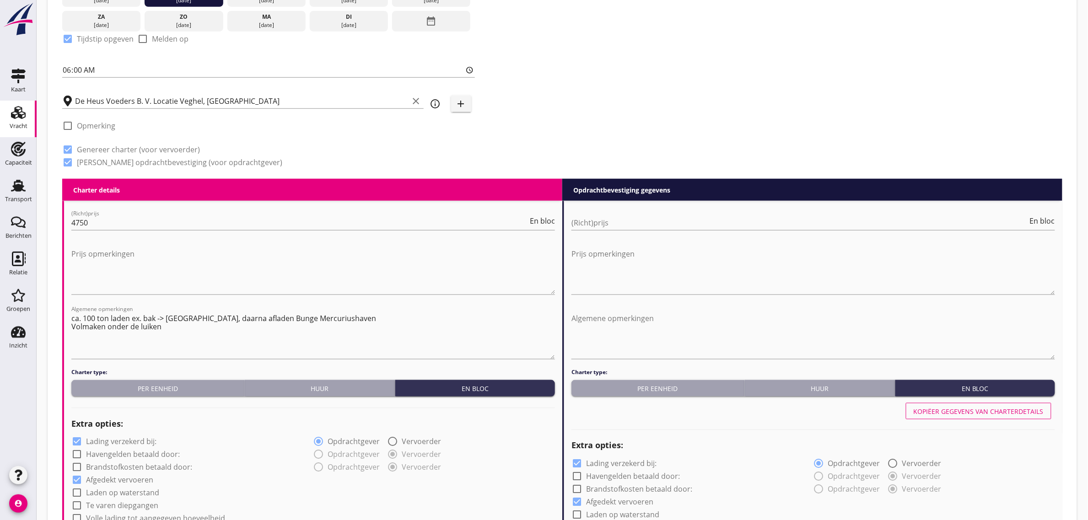
click at [578, 230] on div "(Richt)prijs En bloc" at bounding box center [813, 228] width 484 height 24
click at [578, 227] on input "(Richt)prijs" at bounding box center [799, 223] width 457 height 15
type input "4750"
drag, startPoint x: 97, startPoint y: 316, endPoint x: 65, endPoint y: 312, distance: 33.3
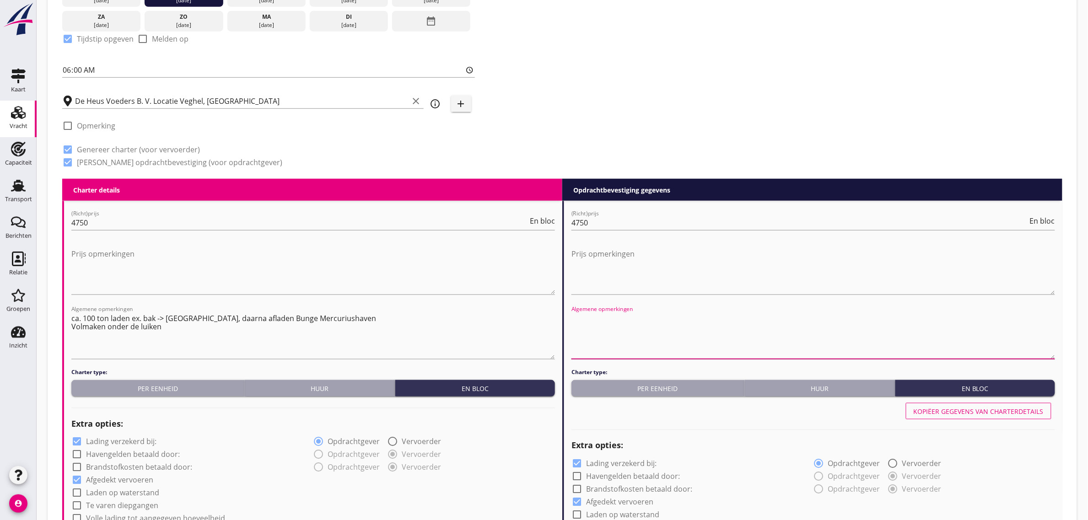
click at [604, 329] on textarea "Algemene opmerkingen" at bounding box center [813, 335] width 484 height 48
paste textarea "ca. 100 ton laden ex. bak -> [GEOGRAPHIC_DATA], daarna afladen Bunge Mercuriush…"
type textarea "ca. 100 ton laden ex. bak -> [GEOGRAPHIC_DATA], daarna afladen Bunge Mercuriush…"
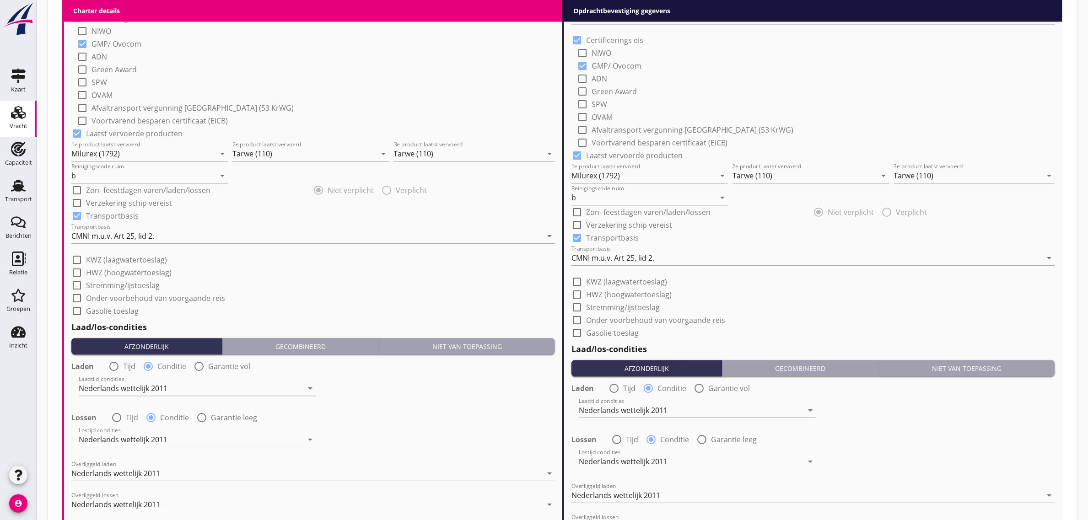
scroll to position [1065, 0]
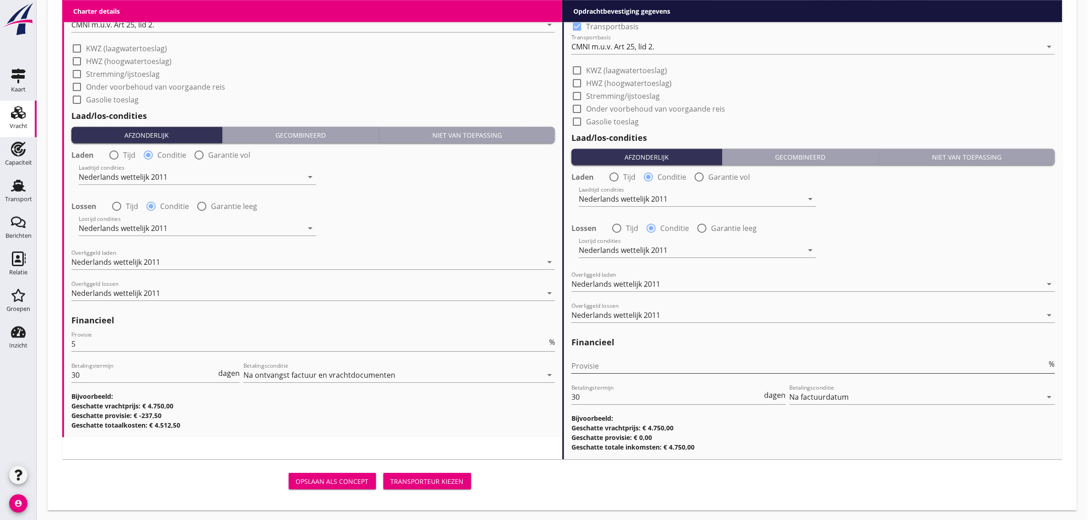
click at [602, 364] on input "Provisie" at bounding box center [809, 366] width 476 height 15
type input "0"
click at [864, 227] on div "Lossen radio_button_unchecked Tijd radio_button_checked Conditie radio_button_u…" at bounding box center [813, 227] width 484 height 13
click at [430, 477] on div "Transporteur kiezen" at bounding box center [427, 482] width 73 height 10
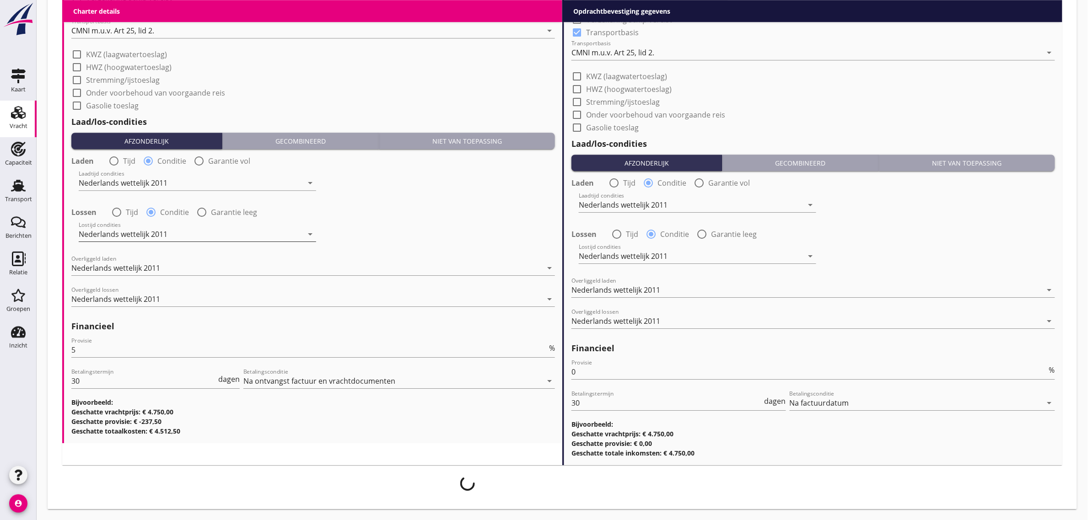
scroll to position [1058, 0]
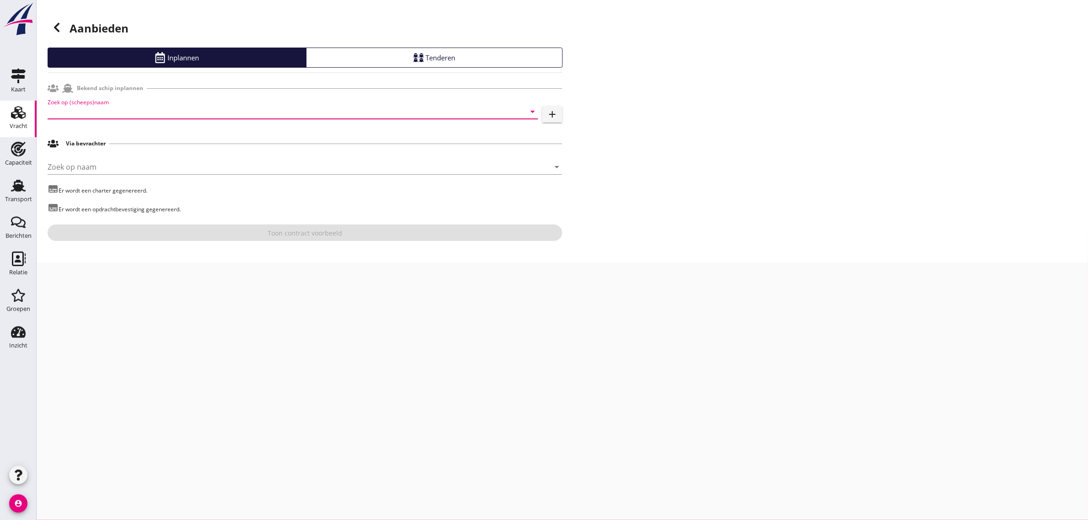
click at [121, 109] on input "Zoek op (scheeps)naam" at bounding box center [280, 111] width 465 height 15
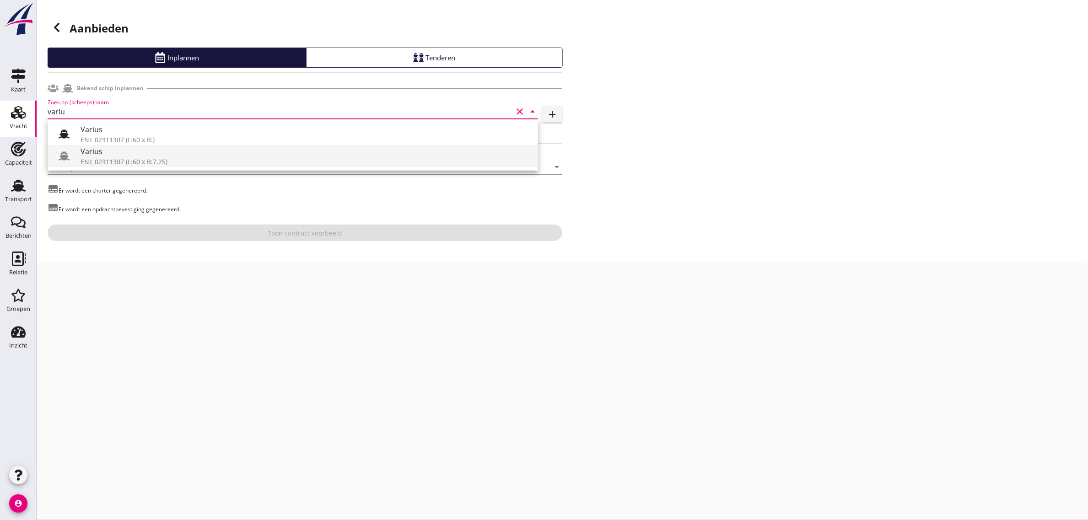
click at [123, 157] on div "ENI: 02311307 (L:60 x B:7.25)" at bounding box center [306, 162] width 450 height 10
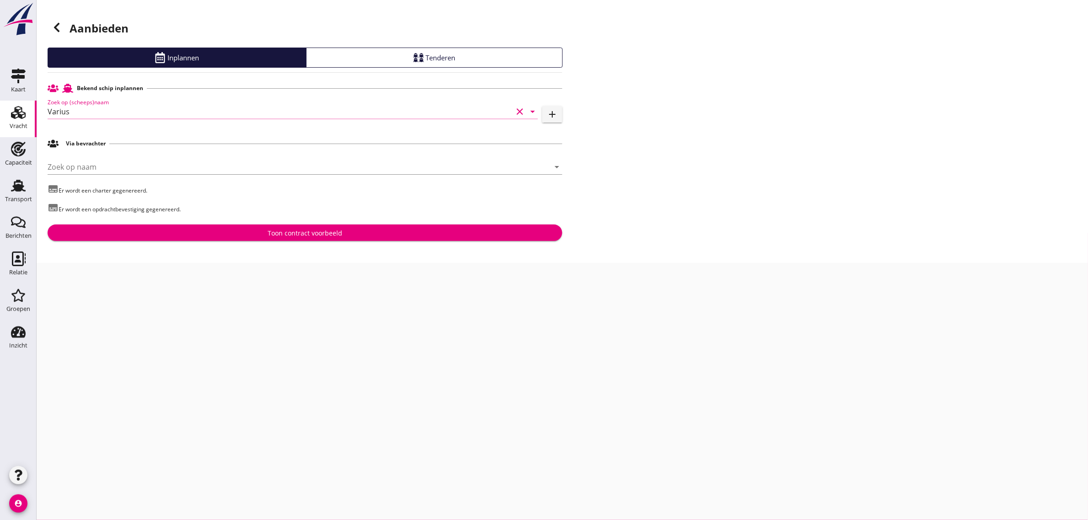
type input "Varius"
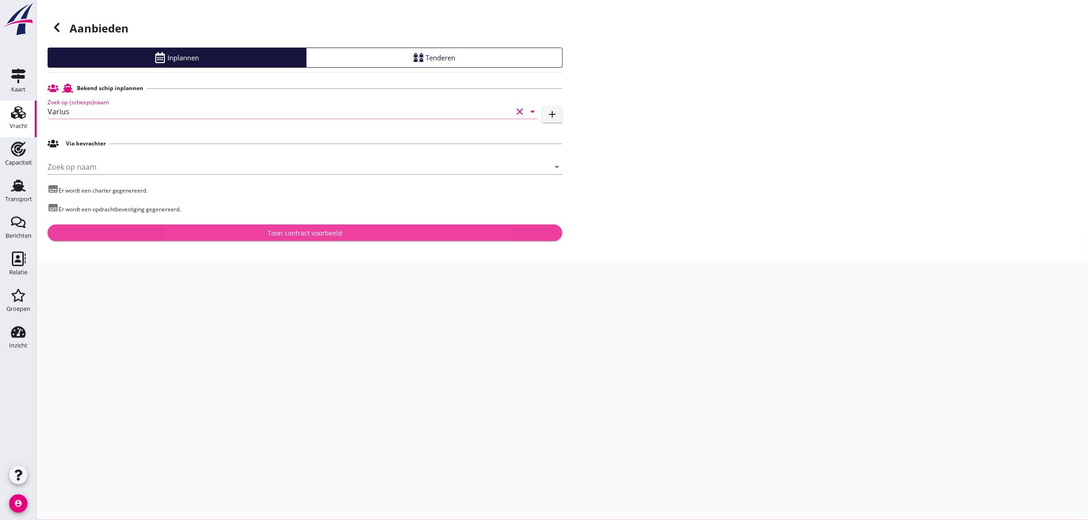
click at [216, 230] on div "Toon contract voorbeeld" at bounding box center [305, 233] width 500 height 10
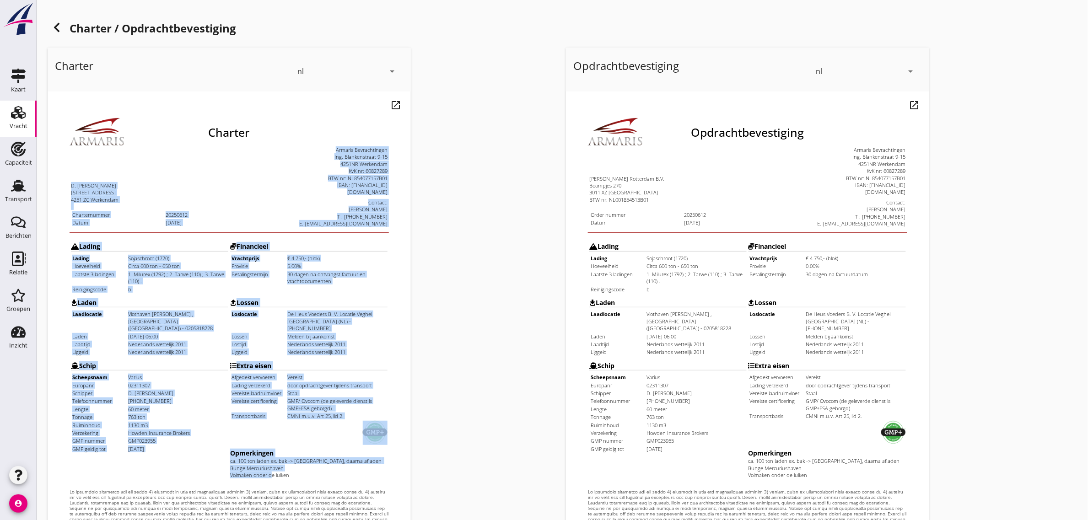
drag, startPoint x: 48, startPoint y: 162, endPoint x: 287, endPoint y: 442, distance: 367.7
click at [287, 442] on html "Charter D. [PERSON_NAME] [STREET_ADDRESS] Charternummer 20250612 Datum [DATE]" at bounding box center [210, 337] width 327 height 492
click at [286, 440] on div "ca. 100 ton laden ex. bak -> [GEOGRAPHIC_DATA], daarna afladen Bunge Mercuriush…" at bounding box center [289, 444] width 157 height 21
drag, startPoint x: 265, startPoint y: 426, endPoint x: 48, endPoint y: 140, distance: 359.2
click at [48, 140] on html "Charter D. [PERSON_NAME] [STREET_ADDRESS] Charternummer 20250612 Datum [DATE]" at bounding box center [210, 337] width 327 height 492
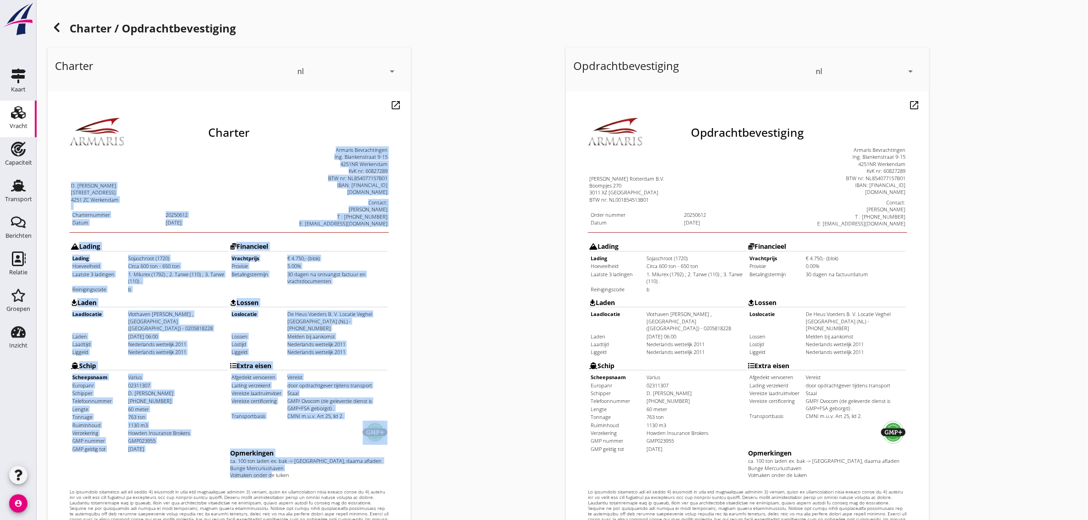
click at [249, 154] on td "Armaris Bevrachtingen Ing. [STREET_ADDRESS] KvK nr: 60827289 BTW nr: NL85407715…" at bounding box center [290, 163] width 158 height 81
drag, startPoint x: 302, startPoint y: 123, endPoint x: 286, endPoint y: 438, distance: 315.2
click at [286, 438] on div "Charter D. [PERSON_NAME] [STREET_ADDRESS] Charternummer 20250612 Datum [DATE]" at bounding box center [210, 332] width 319 height 475
click at [286, 438] on div "ca. 100 ton laden ex. bak -> [GEOGRAPHIC_DATA], daarna afladen Bunge Mercuriush…" at bounding box center [289, 444] width 157 height 21
drag, startPoint x: 219, startPoint y: 376, endPoint x: 52, endPoint y: 160, distance: 273.0
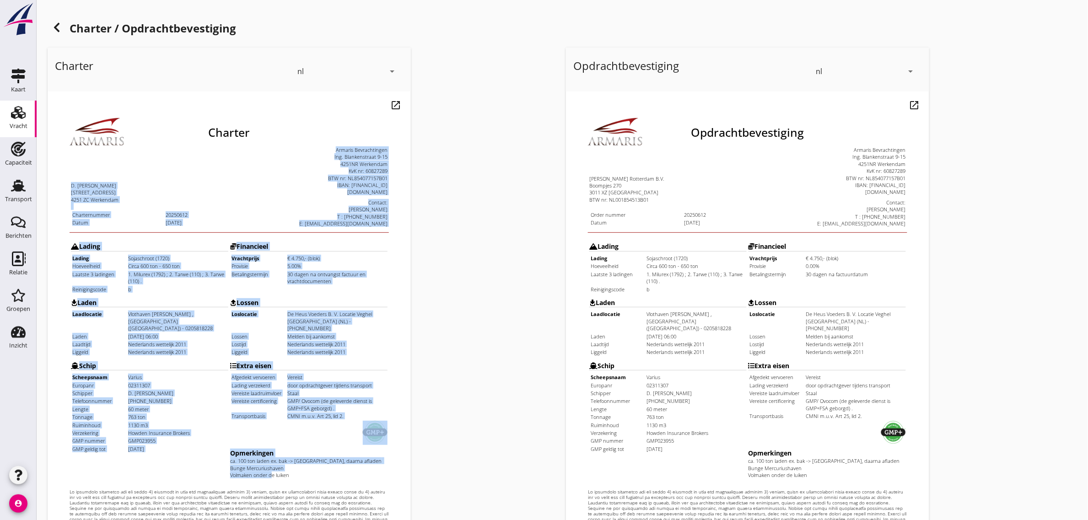
click at [52, 160] on div "Charter D. [PERSON_NAME] [STREET_ADDRESS] Charternummer 20250612 Datum [DATE]" at bounding box center [210, 332] width 319 height 475
click at [52, 160] on div "D. [PERSON_NAME]" at bounding box center [130, 162] width 157 height 7
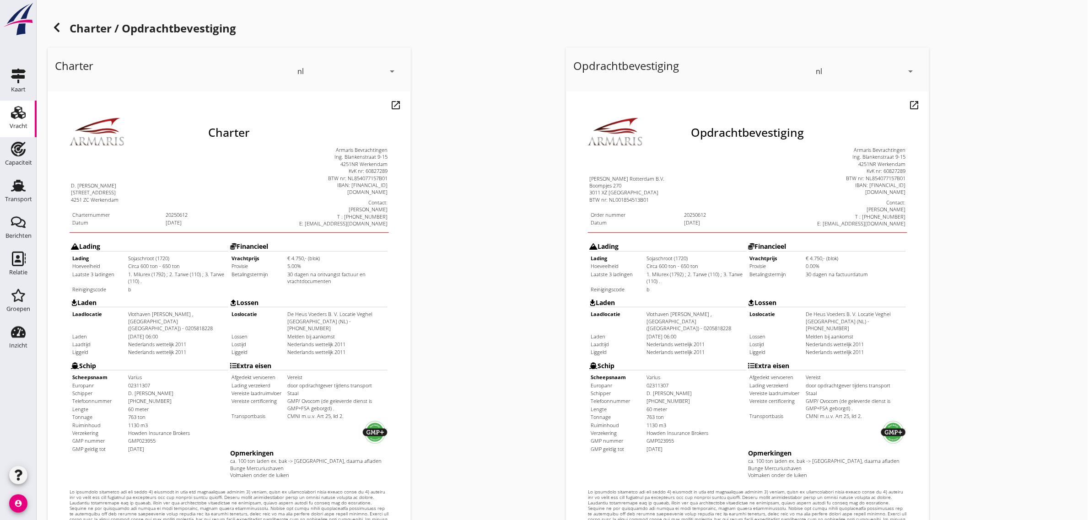
drag, startPoint x: 48, startPoint y: 158, endPoint x: 277, endPoint y: 410, distance: 340.4
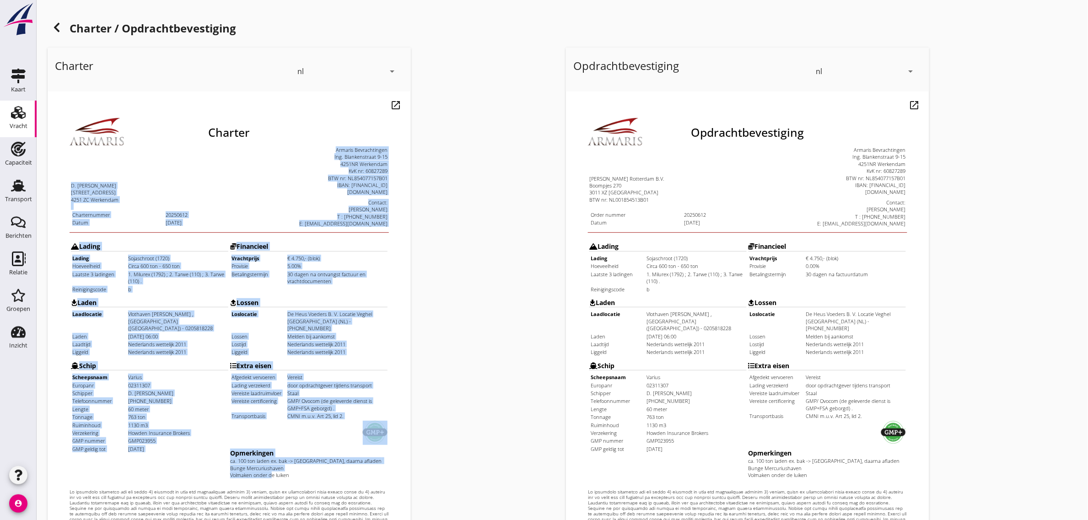
drag, startPoint x: 48, startPoint y: 160, endPoint x: 286, endPoint y: 439, distance: 366.2
click at [286, 439] on html "Charter D. [PERSON_NAME] [STREET_ADDRESS] Charternummer 20250612 Datum [DATE]" at bounding box center [210, 337] width 327 height 492
click at [286, 439] on div "ca. 100 ton laden ex. bak -> [GEOGRAPHIC_DATA], daarna afladen Bunge Mercuriush…" at bounding box center [289, 444] width 157 height 21
drag, startPoint x: 286, startPoint y: 439, endPoint x: 32, endPoint y: 151, distance: 384.5
click at [47, 151] on html "Charter D. [PERSON_NAME] [STREET_ADDRESS] Charternummer 20250612 Datum [DATE]" at bounding box center [210, 337] width 327 height 492
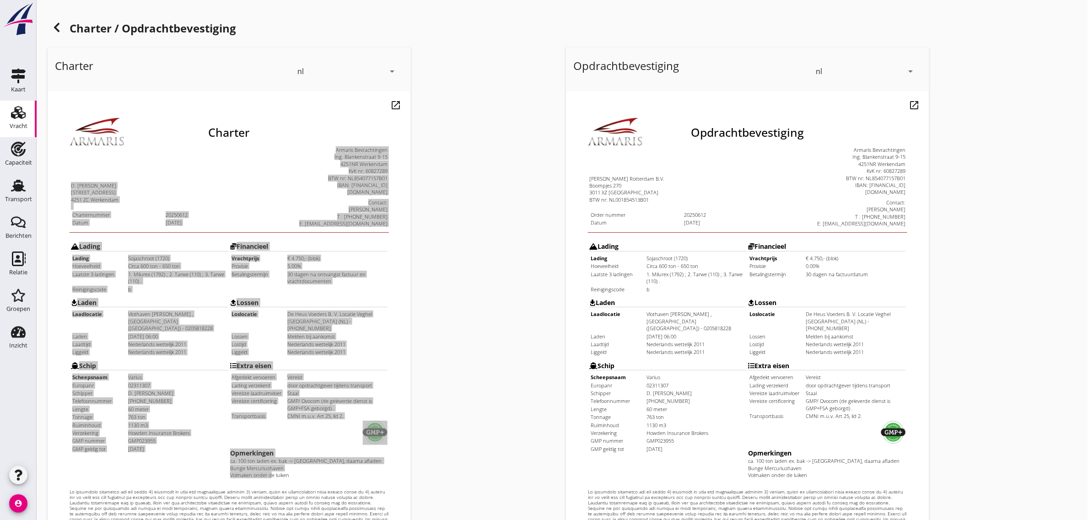
click at [65, 185] on iframe at bounding box center [229, 349] width 363 height 514
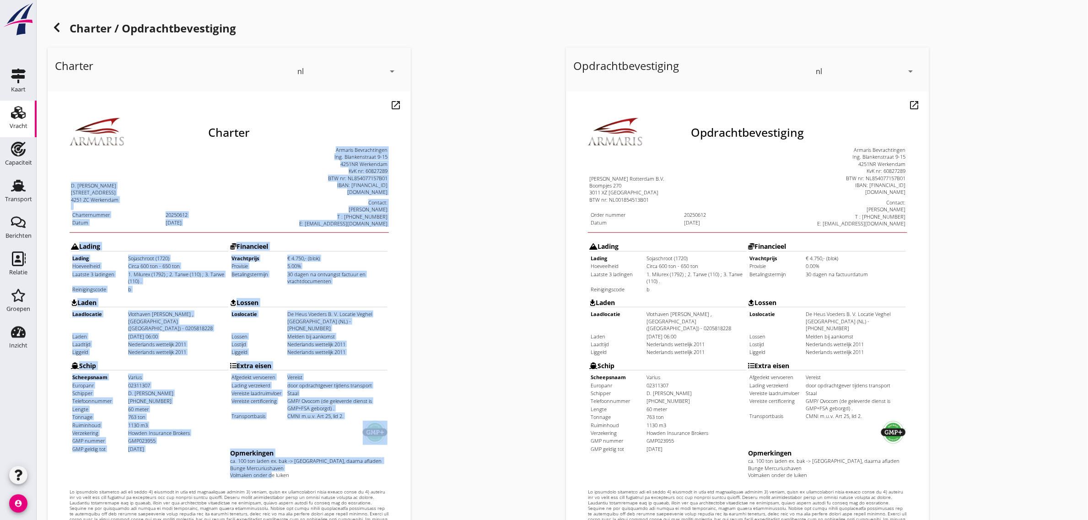
click at [87, 181] on div at bounding box center [130, 183] width 157 height 7
drag, startPoint x: 50, startPoint y: 160, endPoint x: 312, endPoint y: 447, distance: 388.3
click at [312, 447] on div "Charter D. [PERSON_NAME] [STREET_ADDRESS] Charternummer 20250612 Datum [DATE]" at bounding box center [210, 332] width 319 height 475
drag, startPoint x: 269, startPoint y: 437, endPoint x: 56, endPoint y: 168, distance: 343.6
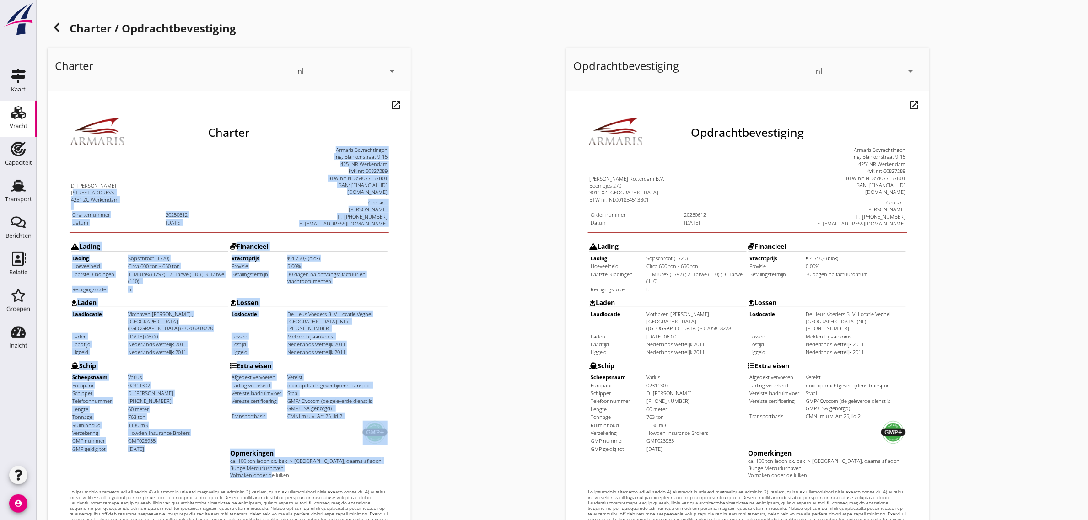
click at [56, 168] on div "Charter D. [PERSON_NAME] [STREET_ADDRESS] Charternummer 20250612 Datum [DATE]" at bounding box center [210, 332] width 319 height 475
click at [54, 167] on div "[STREET_ADDRESS]" at bounding box center [130, 169] width 157 height 7
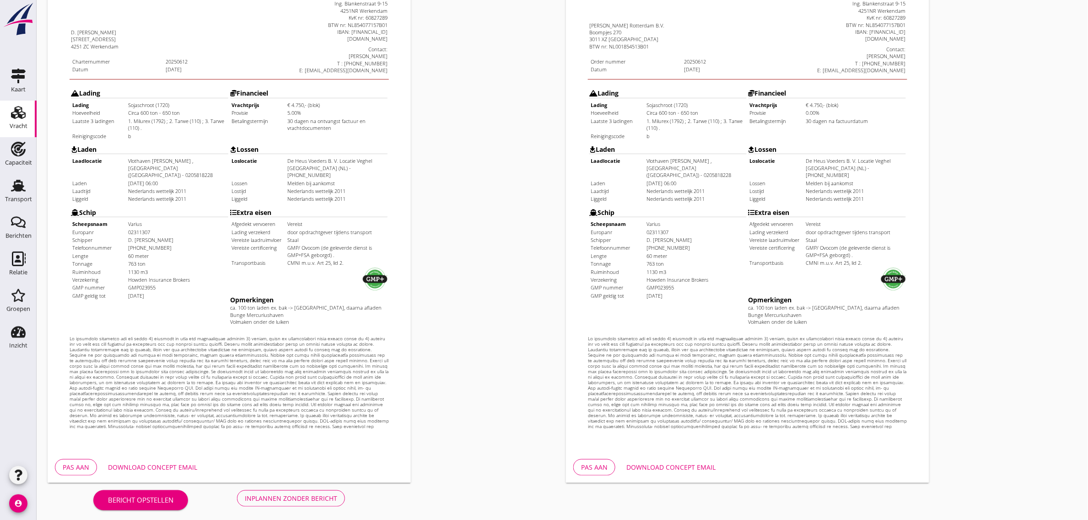
scroll to position [156, 0]
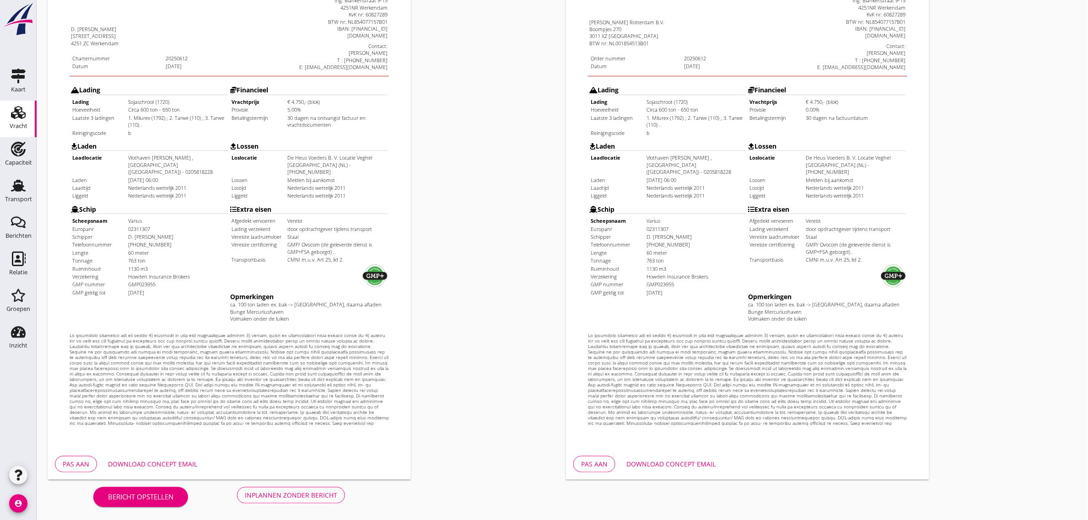
click at [319, 494] on div "Inplannen zonder bericht" at bounding box center [291, 495] width 92 height 10
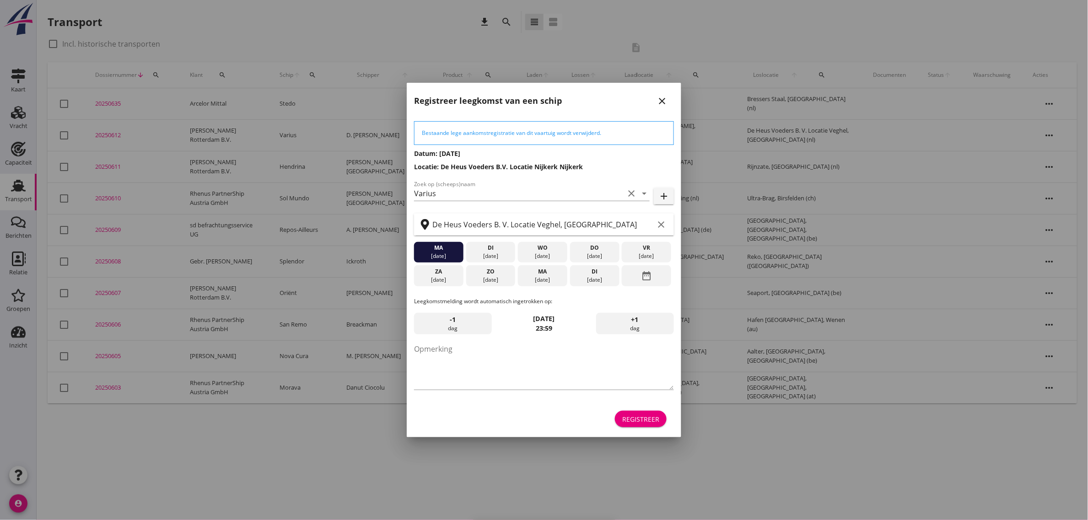
click at [639, 423] on div "Registreer" at bounding box center [640, 420] width 37 height 10
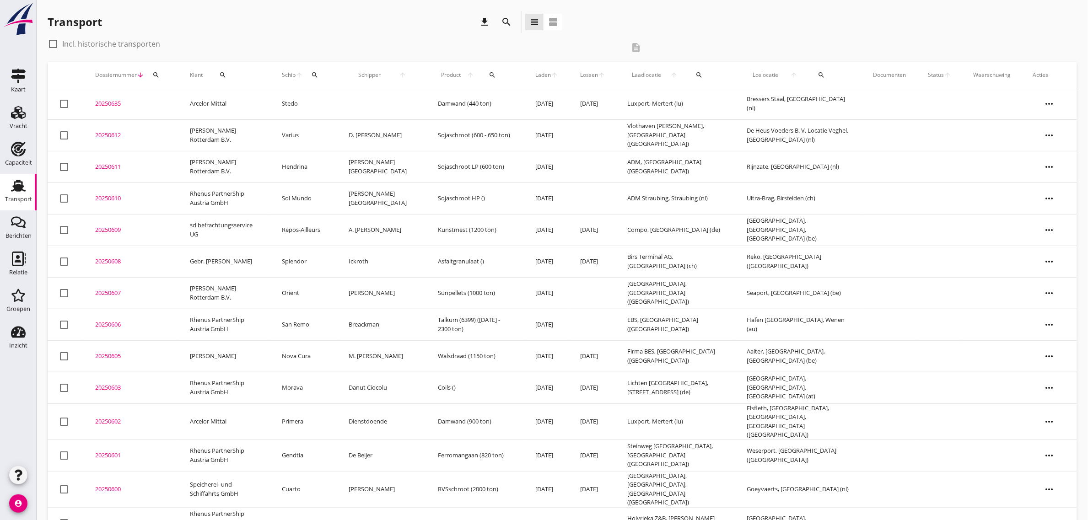
click at [218, 134] on td "[PERSON_NAME] Rotterdam B.V." at bounding box center [225, 135] width 92 height 32
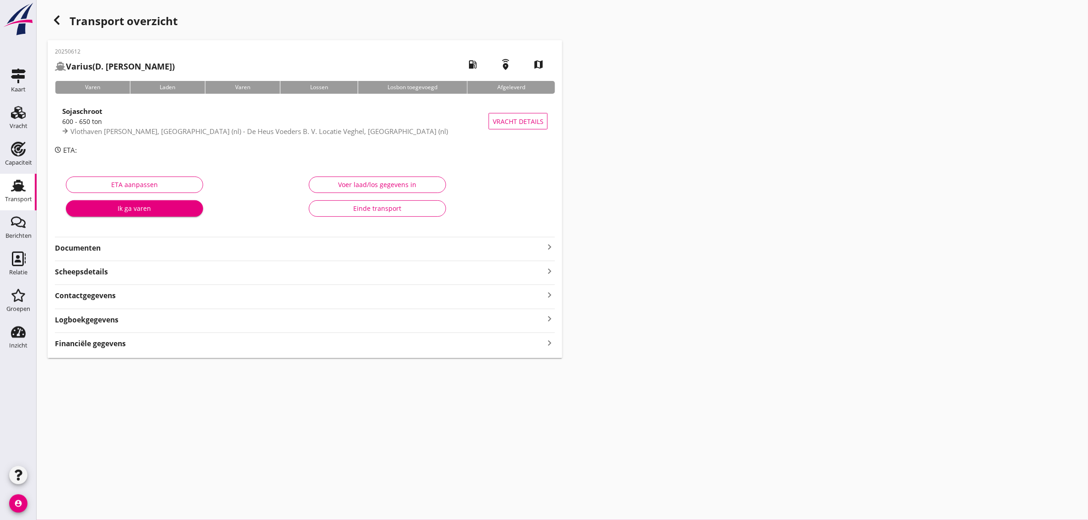
click at [78, 248] on strong "Documenten" at bounding box center [299, 248] width 489 height 11
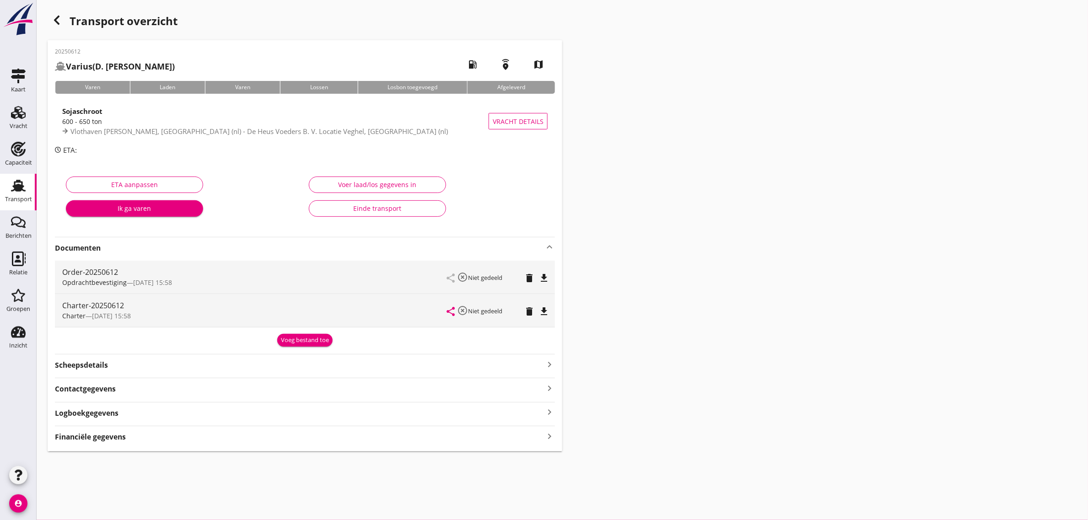
click at [548, 313] on icon "file_download" at bounding box center [544, 311] width 11 height 11
click at [548, 274] on icon "file_download" at bounding box center [544, 278] width 11 height 11
click at [27, 186] on div "Transport" at bounding box center [18, 185] width 22 height 15
